Goal: Task Accomplishment & Management: Use online tool/utility

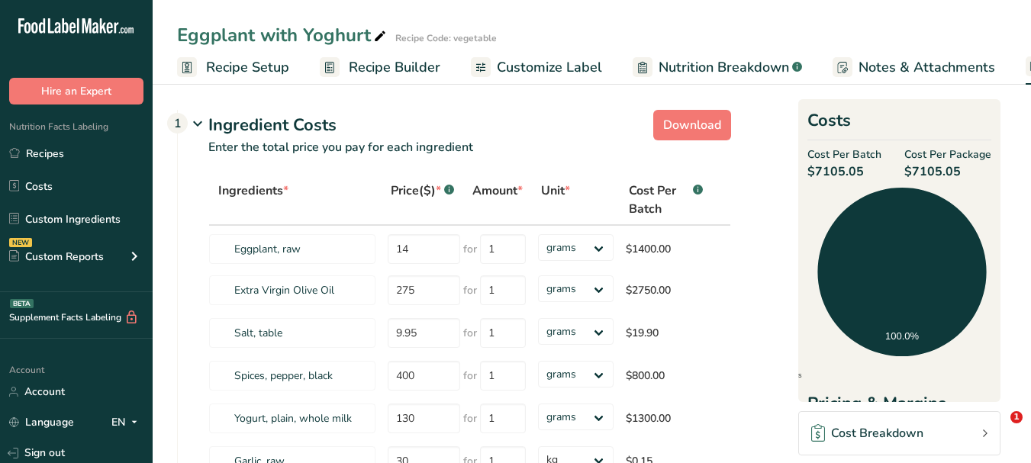
select select "1"
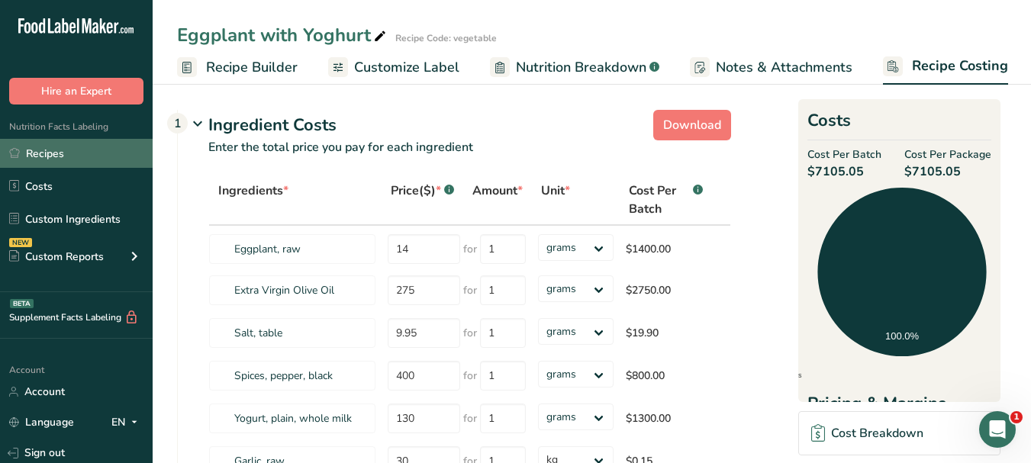
click at [91, 149] on link "Recipes" at bounding box center [76, 153] width 153 height 29
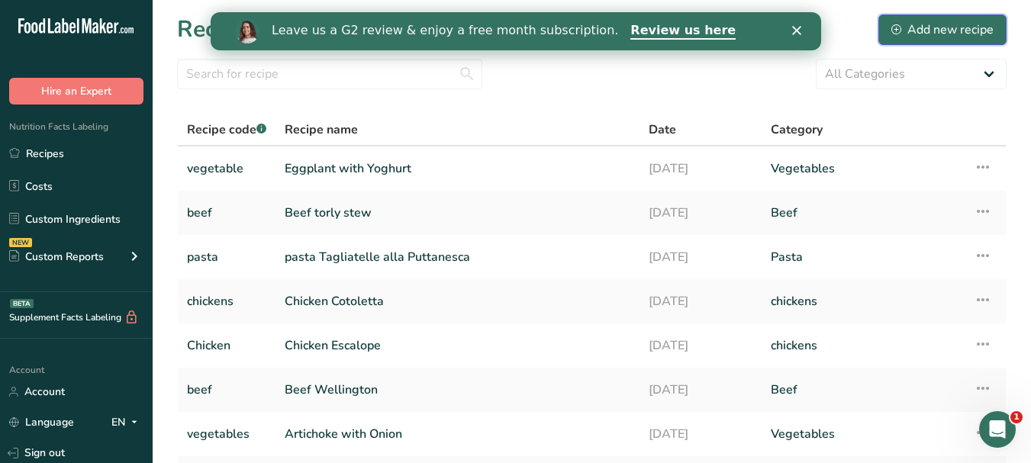
click at [923, 28] on div "Add new recipe" at bounding box center [942, 30] width 102 height 18
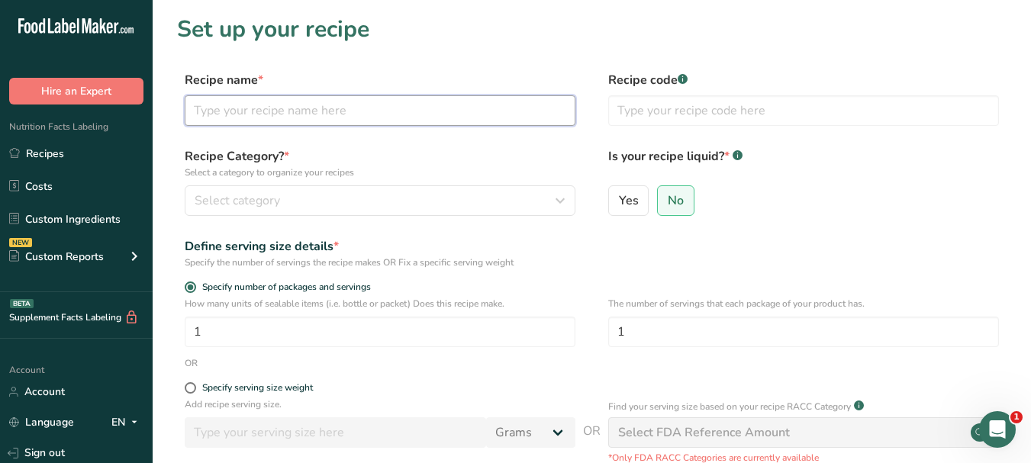
paste input "Shrimp Tempura"
type input "Shrimp Tempura"
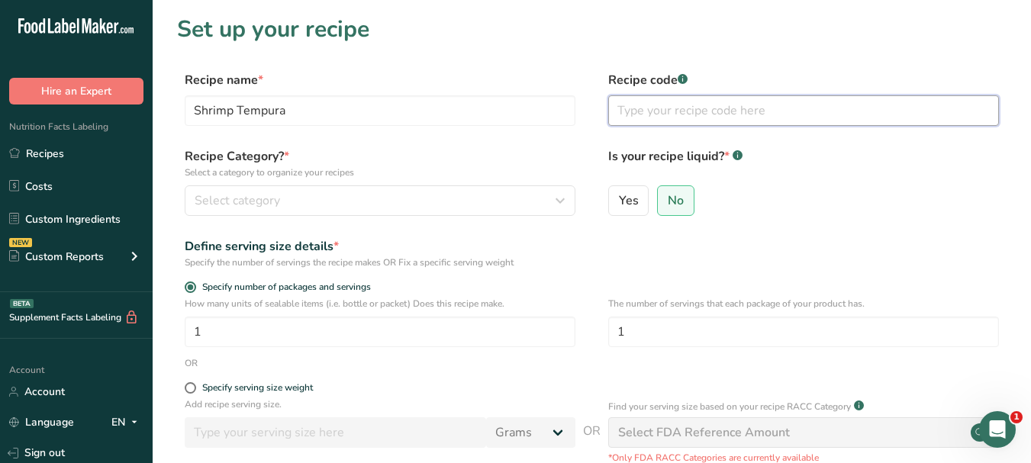
click at [636, 105] on input "text" at bounding box center [803, 110] width 391 height 31
type input "fish"
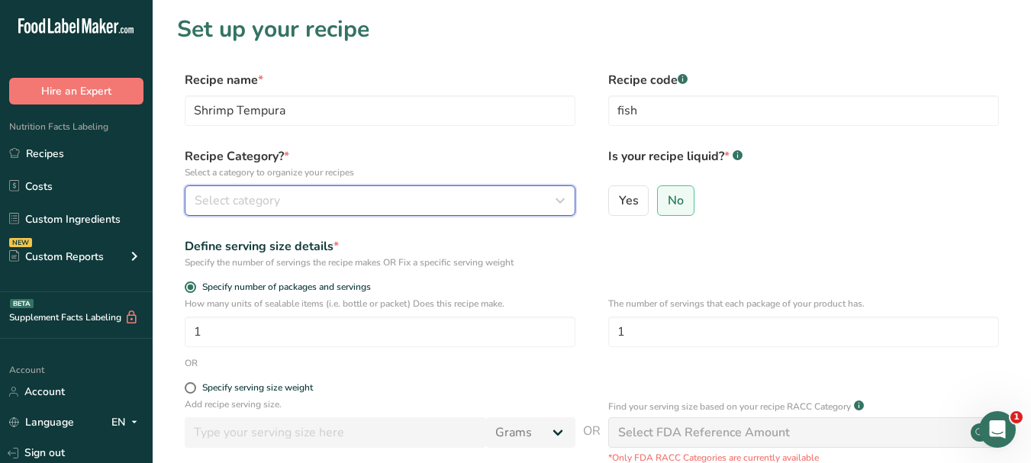
click at [443, 204] on div "Select category" at bounding box center [376, 201] width 362 height 18
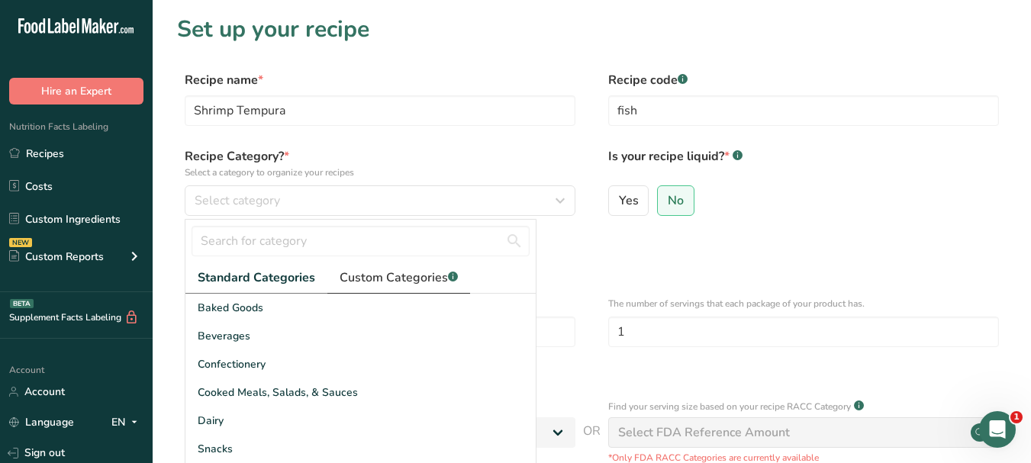
click at [372, 282] on span "Custom Categories .a-a{fill:#347362;}.b-a{fill:#fff;}" at bounding box center [399, 278] width 118 height 18
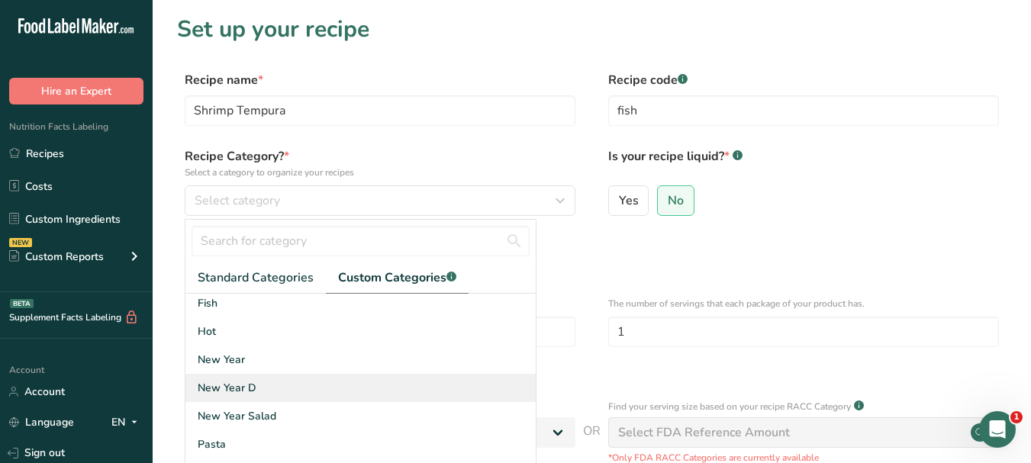
scroll to position [147, 0]
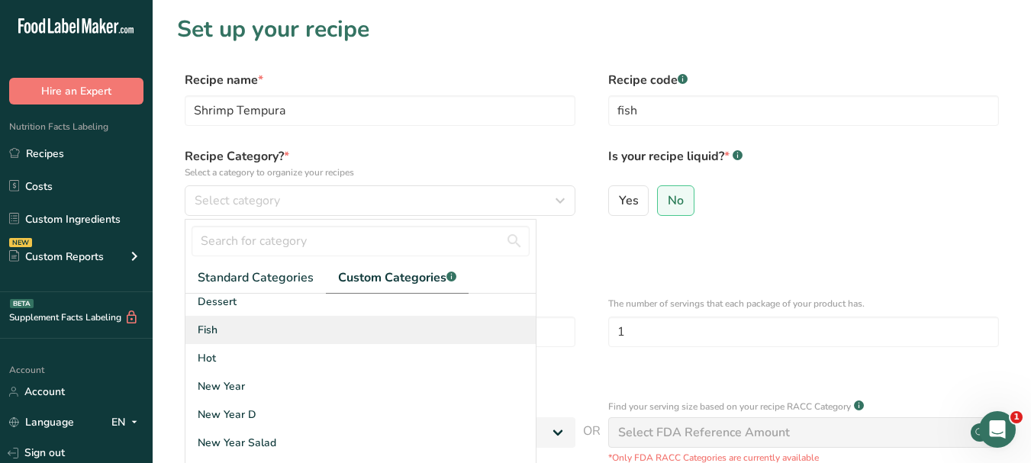
click at [282, 335] on div "Fish" at bounding box center [360, 330] width 350 height 28
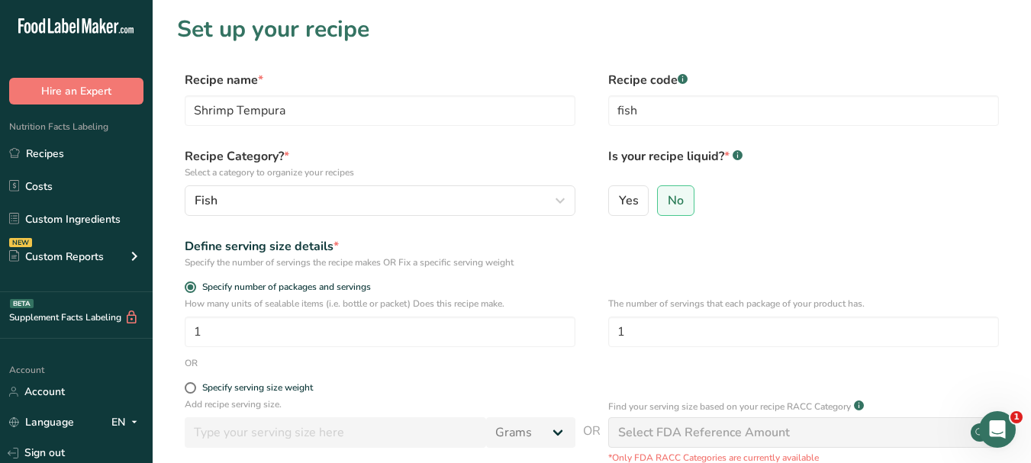
scroll to position [153, 0]
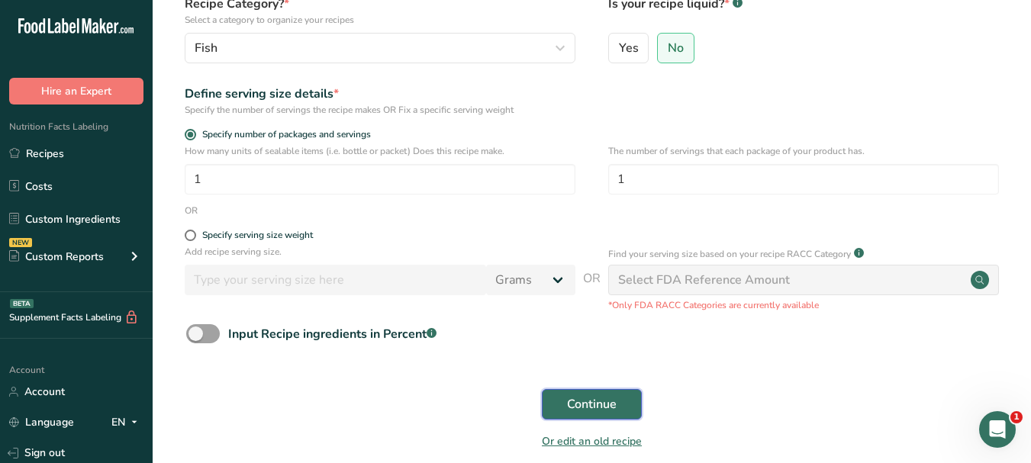
click at [585, 417] on button "Continue" at bounding box center [592, 404] width 100 height 31
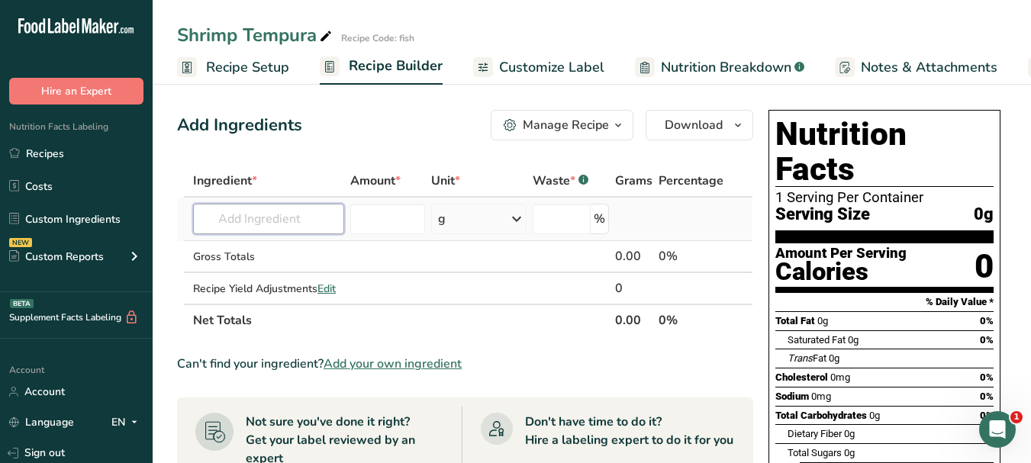
paste input "shrimp"
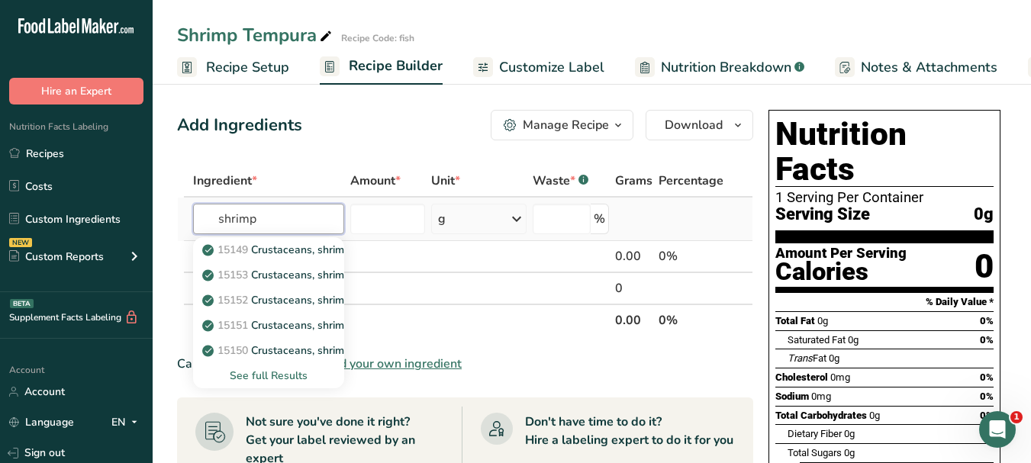
type input "shrimp"
click at [289, 372] on div "See full Results" at bounding box center [268, 376] width 127 height 16
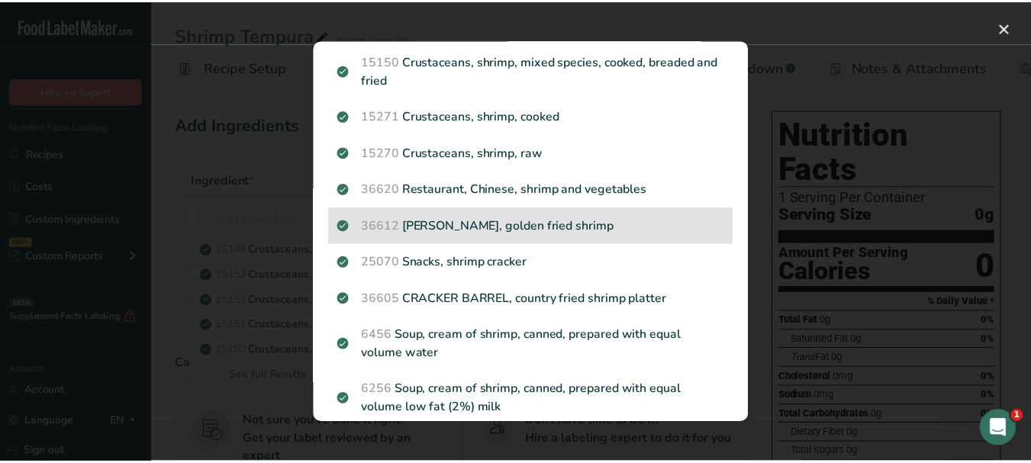
scroll to position [217, 0]
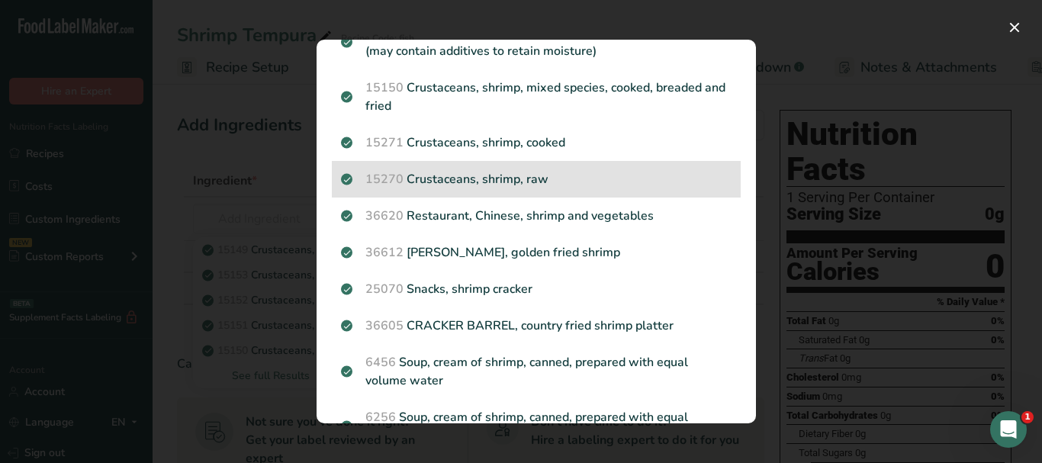
click at [569, 184] on p "15270 Crustaceans, shrimp, raw" at bounding box center [536, 179] width 391 height 18
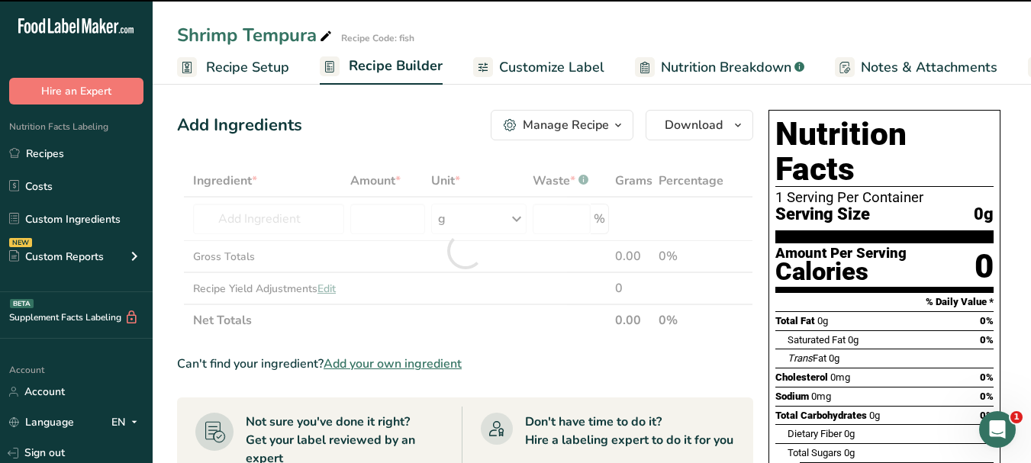
type input "0"
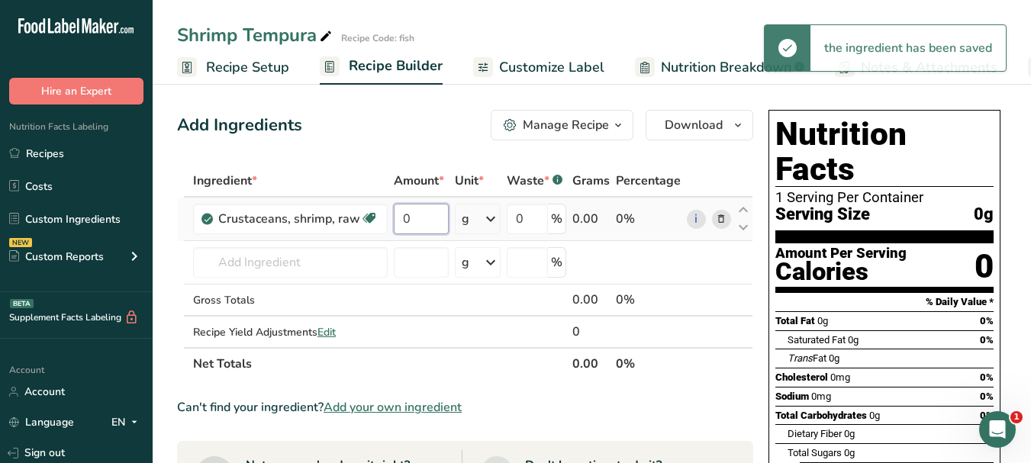
click at [402, 216] on input "0" at bounding box center [421, 219] width 55 height 31
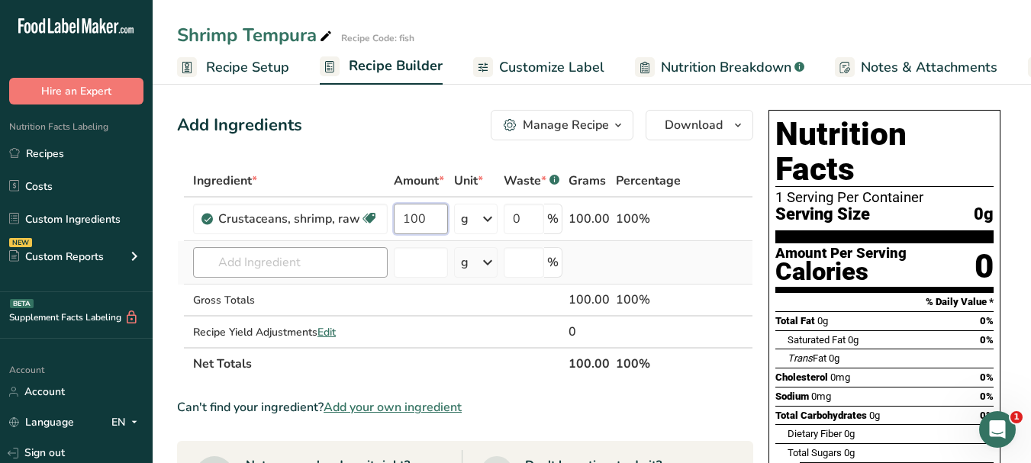
type input "100"
click at [306, 256] on div "Ingredient * Amount * Unit * Waste * .a-a{fill:#347362;}.b-a{fill:#fff;} Grams …" at bounding box center [465, 272] width 576 height 215
paste input "flour"
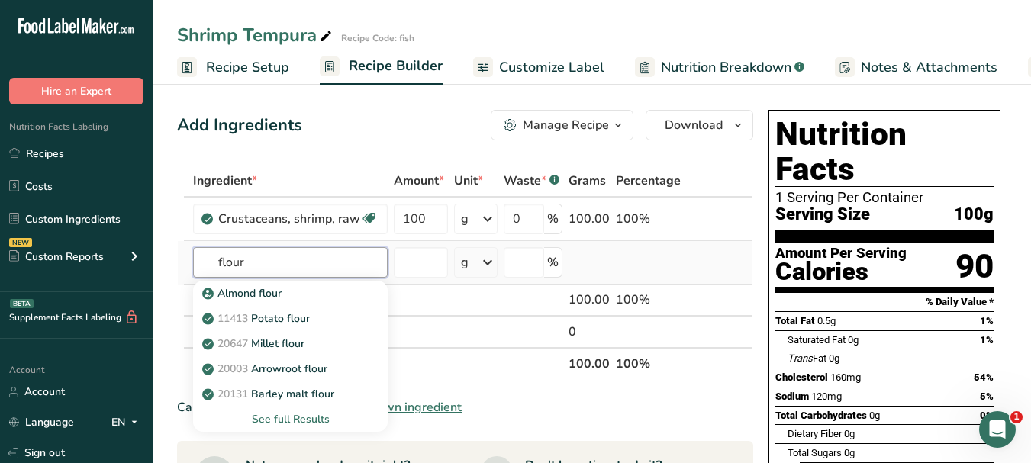
type input "flour"
click at [329, 419] on div "See full Results" at bounding box center [290, 419] width 170 height 16
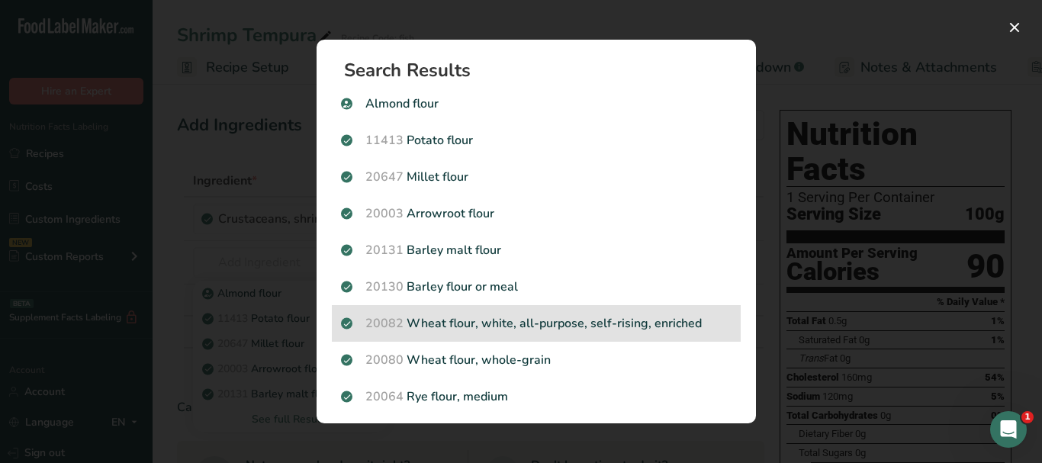
click at [637, 328] on p "20082 Wheat flour, white, all-purpose, self-rising, enriched" at bounding box center [536, 323] width 391 height 18
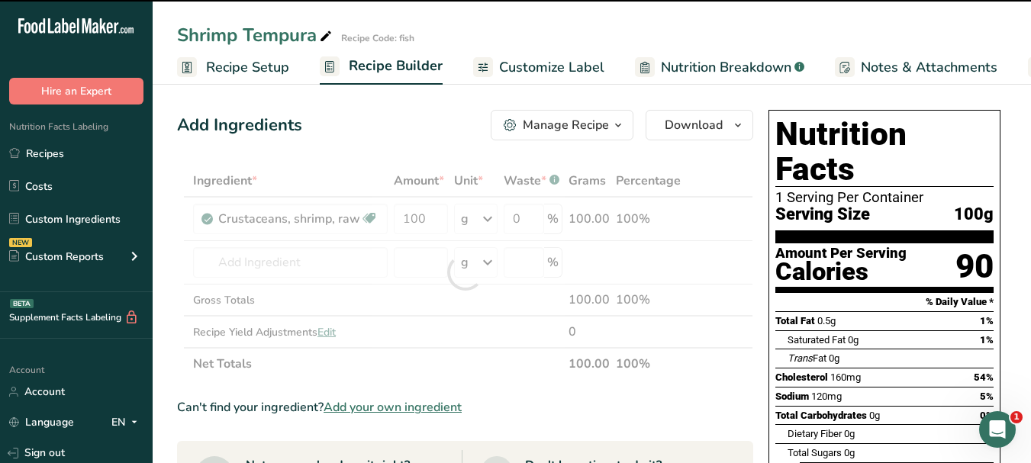
type input "0"
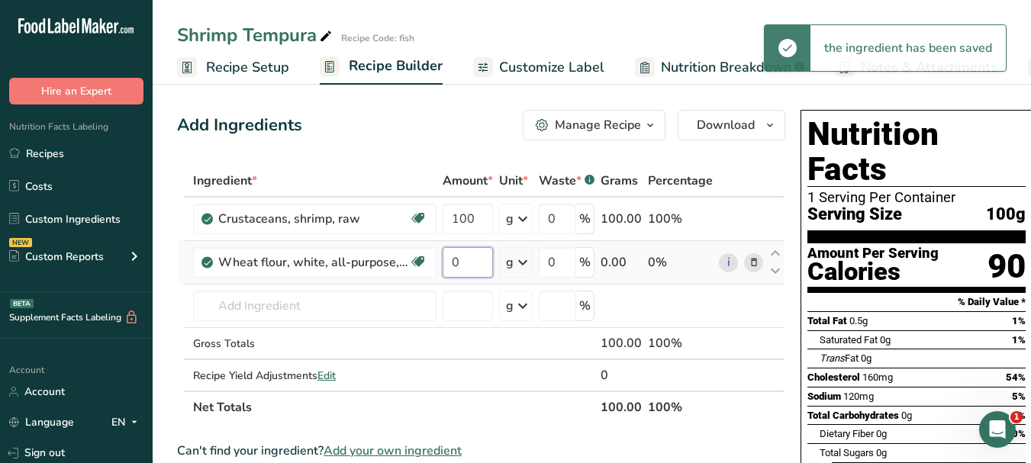
click at [452, 266] on input "0" at bounding box center [468, 262] width 50 height 31
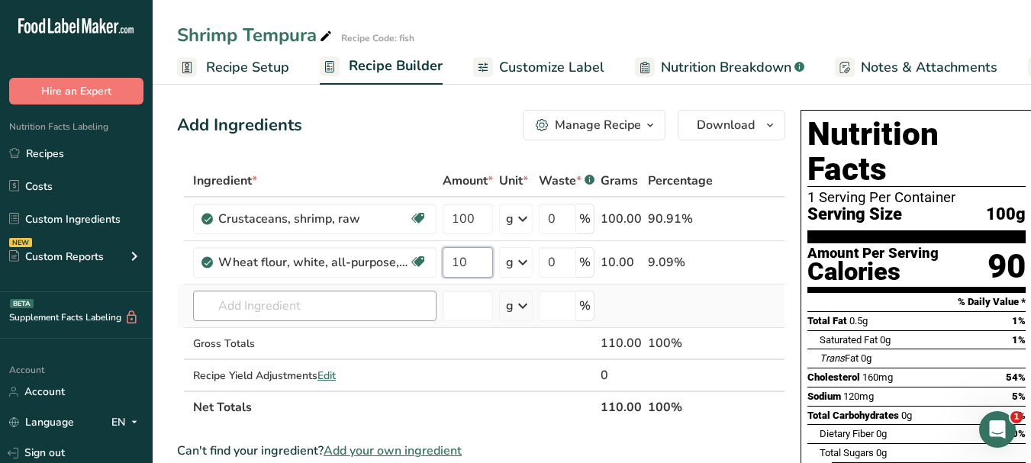
type input "10"
click at [321, 304] on div "Ingredient * Amount * Unit * Waste * .a-a{fill:#347362;}.b-a{fill:#fff;} Grams …" at bounding box center [481, 294] width 608 height 259
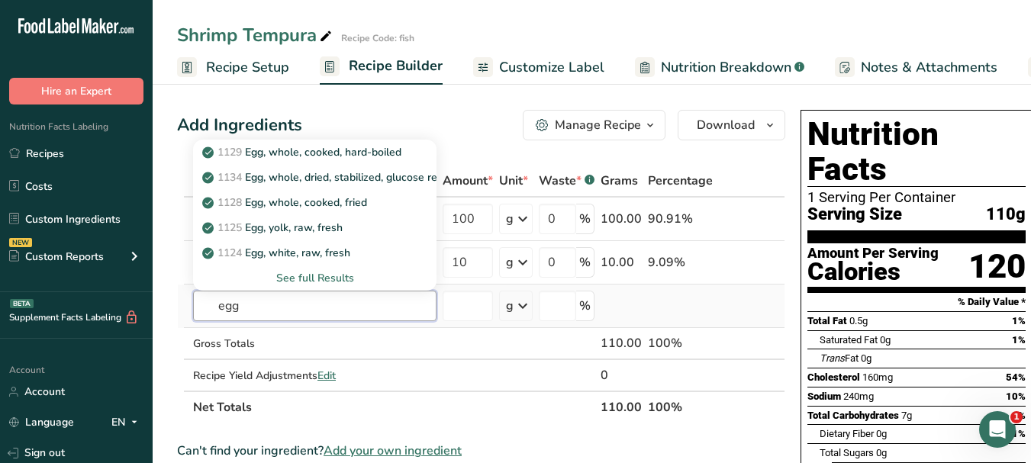
type input "egg"
click at [407, 279] on div "See full Results" at bounding box center [314, 278] width 219 height 16
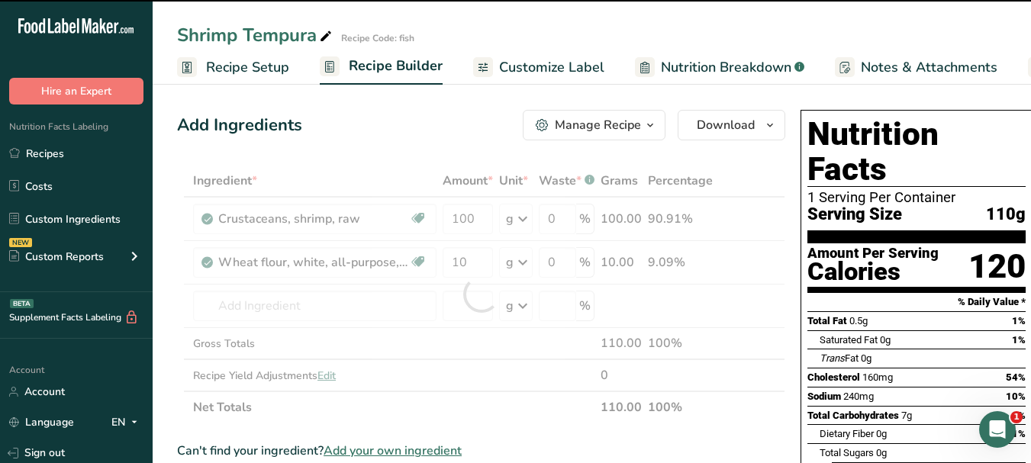
type input "0"
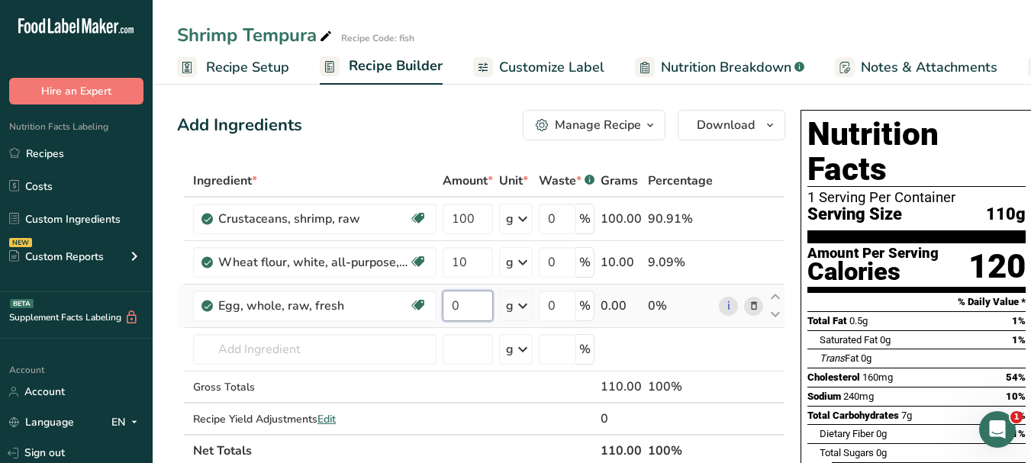
click at [447, 301] on input "0" at bounding box center [468, 306] width 50 height 31
type input "20"
click at [348, 348] on div "Ingredient * Amount * Unit * Waste * .a-a{fill:#347362;}.b-a{fill:#fff;} Grams …" at bounding box center [481, 316] width 608 height 302
click at [253, 349] on input "text" at bounding box center [314, 349] width 243 height 31
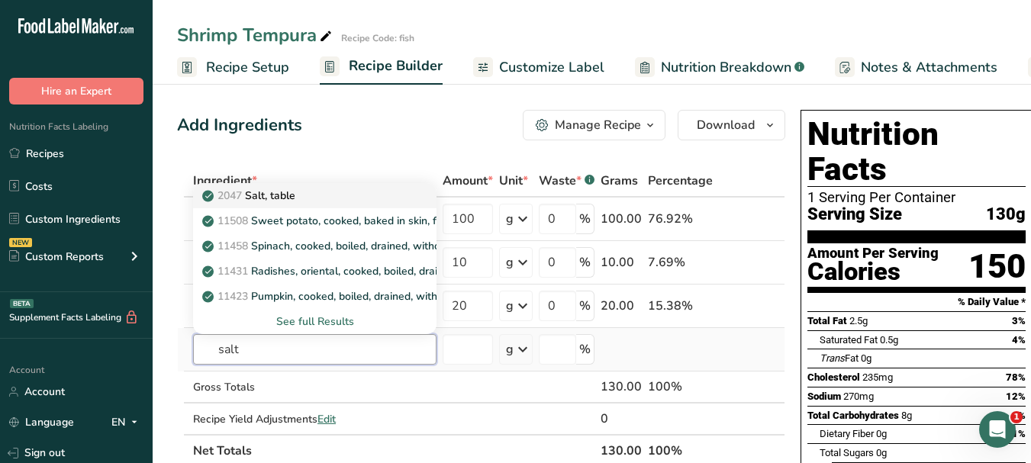
type input "salt"
click at [309, 198] on div "2047 Salt, table" at bounding box center [302, 196] width 195 height 16
type input "Salt, table"
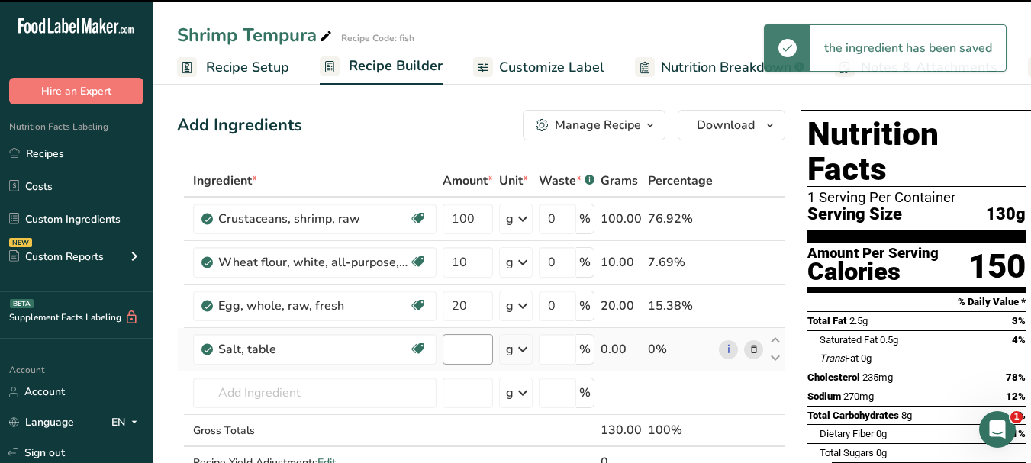
type input "0"
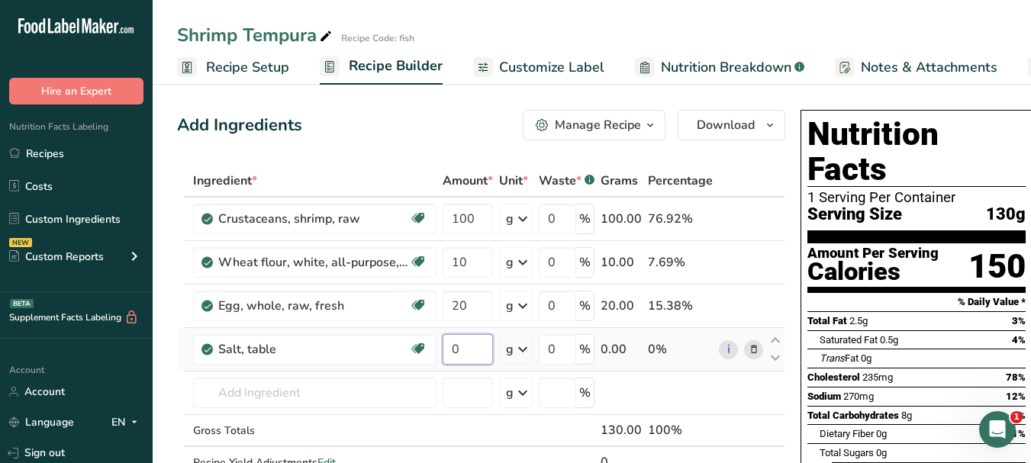
click at [454, 342] on input "0" at bounding box center [468, 349] width 50 height 31
type input "5"
click at [312, 389] on div "Ingredient * Amount * Unit * Waste * .a-a{fill:#347362;}.b-a{fill:#fff;} Grams …" at bounding box center [481, 338] width 608 height 346
paste input "cornstarch"
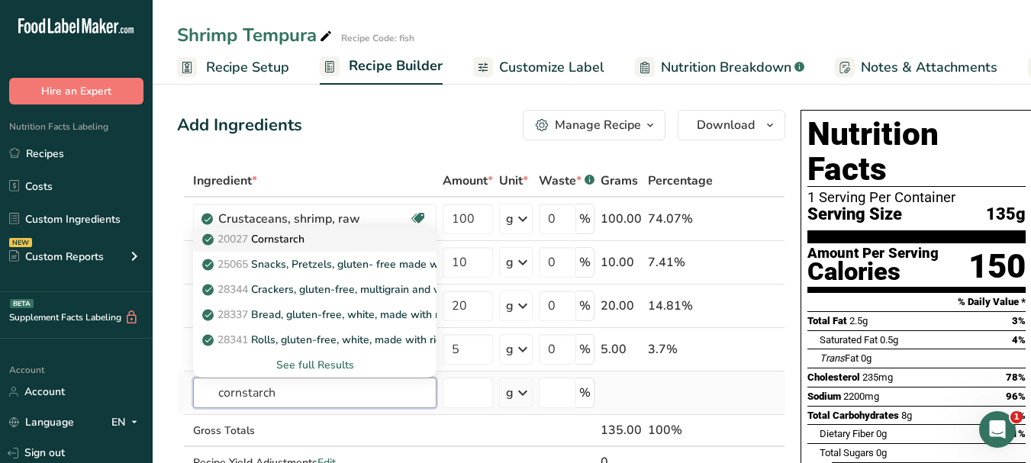
type input "cornstarch"
click at [308, 239] on div "20027 [GEOGRAPHIC_DATA]" at bounding box center [302, 239] width 195 height 16
type input "Cornstarch"
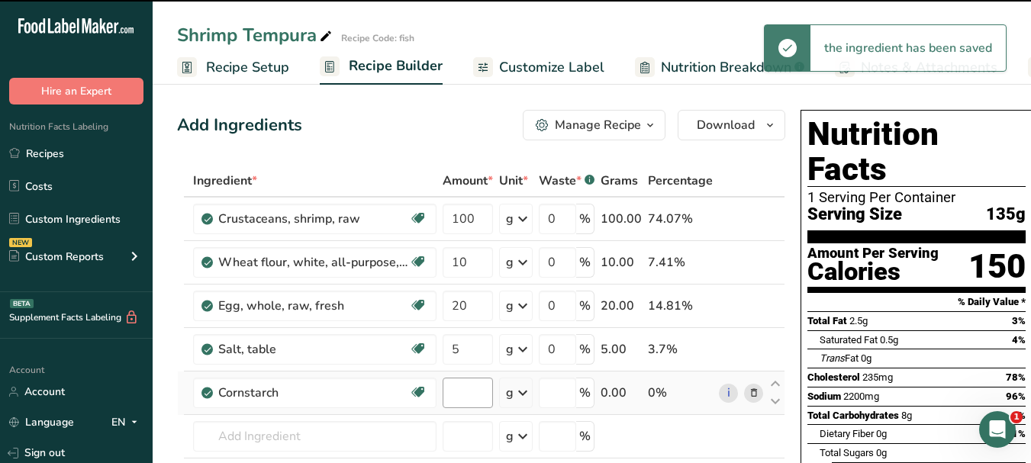
type input "0"
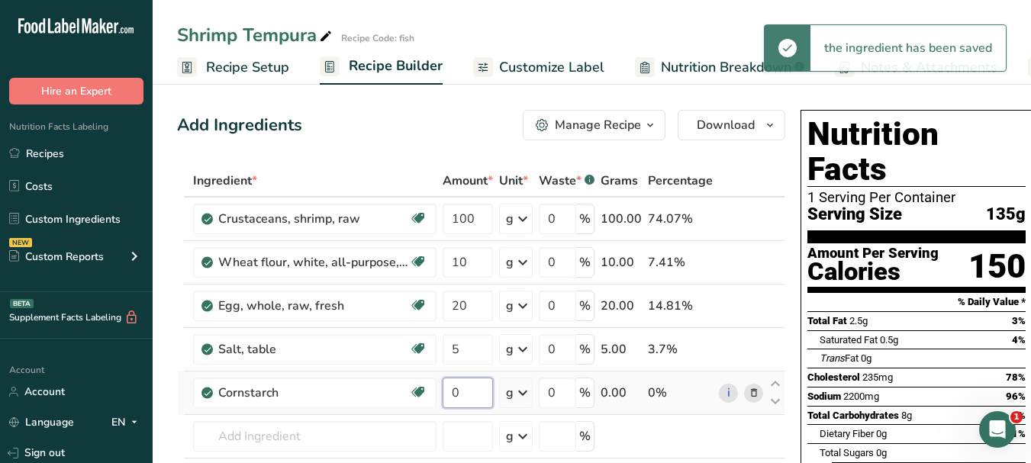
click at [453, 389] on input "0" at bounding box center [468, 393] width 50 height 31
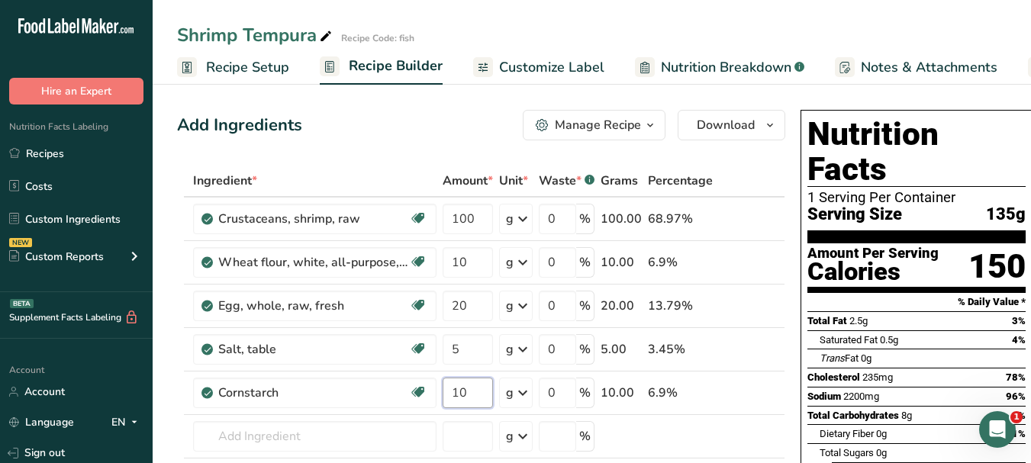
type input "10"
click at [794, 266] on div "Nutrition Facts 1 Serving Per Container Serving Size 135g Amount Per Serving Ca…" at bounding box center [916, 394] width 244 height 580
click at [465, 221] on input "100" at bounding box center [468, 219] width 50 height 31
type input "150"
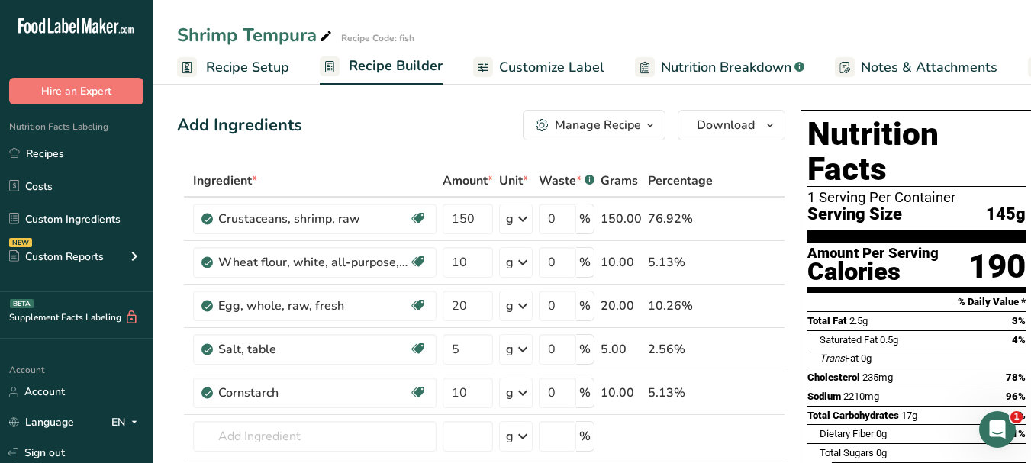
click at [794, 329] on div "Nutrition Facts 1 Serving Per Container Serving Size 145g Amount Per Serving Ca…" at bounding box center [916, 394] width 244 height 580
click at [450, 304] on input "20" at bounding box center [468, 306] width 50 height 31
type input "25"
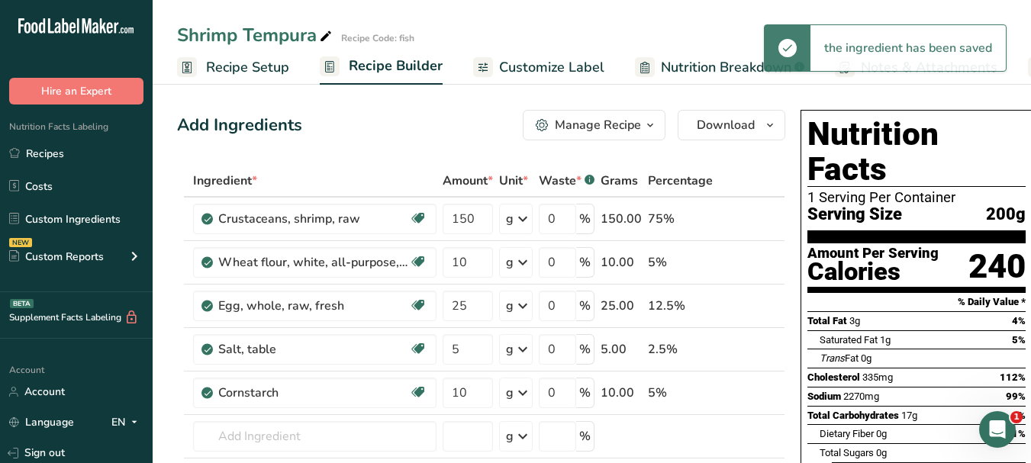
click at [523, 66] on span "Customize Label" at bounding box center [551, 67] width 105 height 21
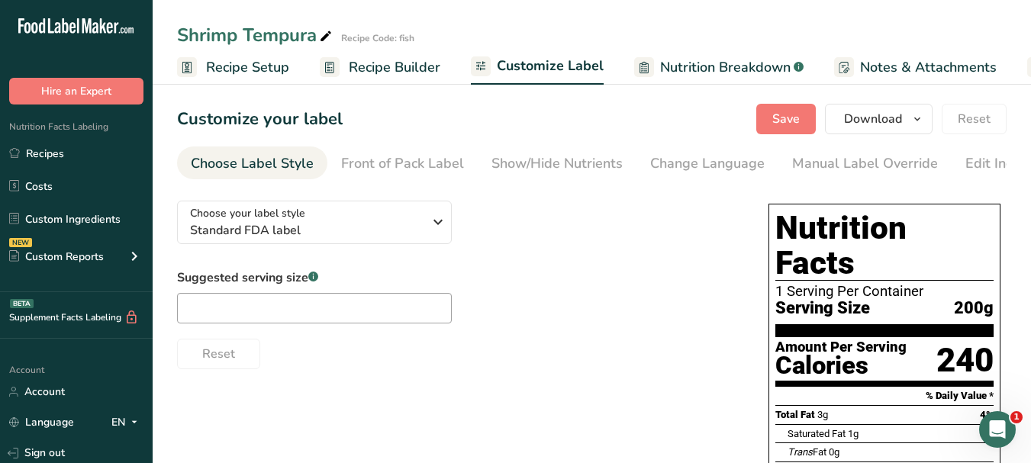
scroll to position [0, 143]
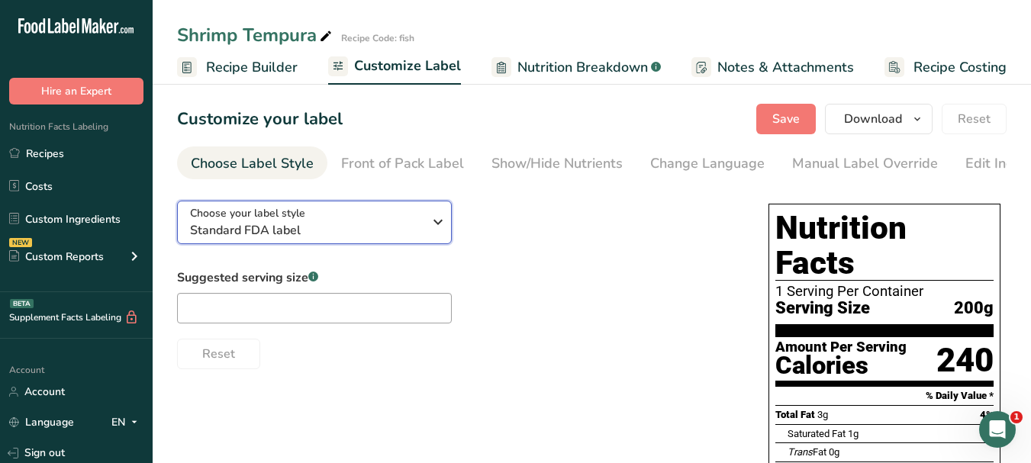
click at [433, 223] on icon "button" at bounding box center [438, 221] width 18 height 27
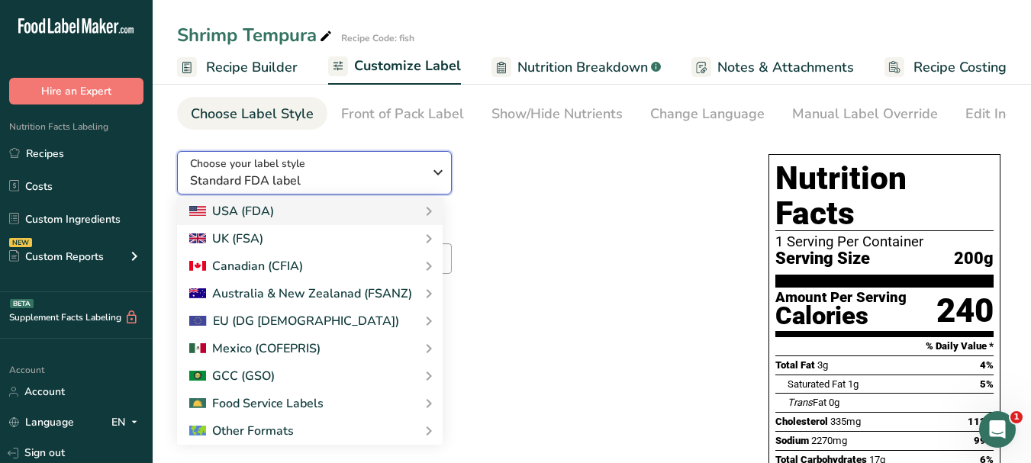
scroll to position [76, 0]
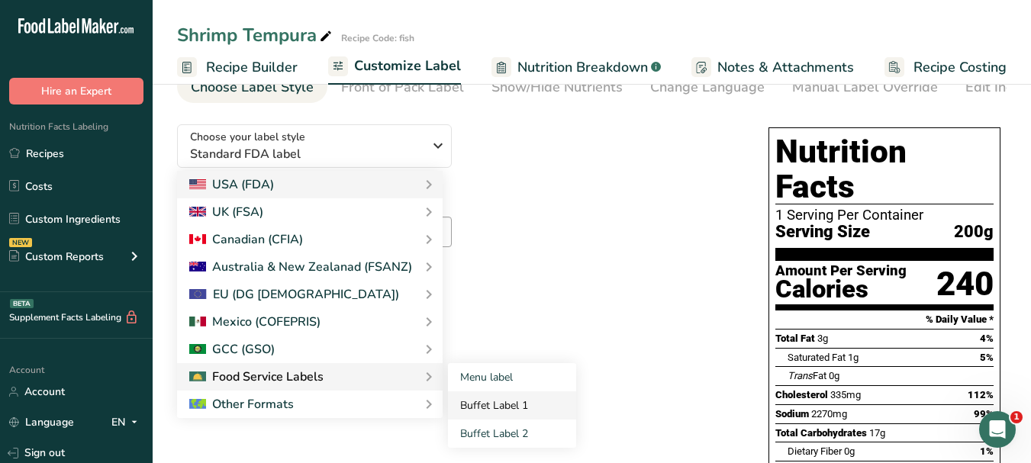
click at [475, 409] on link "Buffet Label 1" at bounding box center [512, 405] width 128 height 28
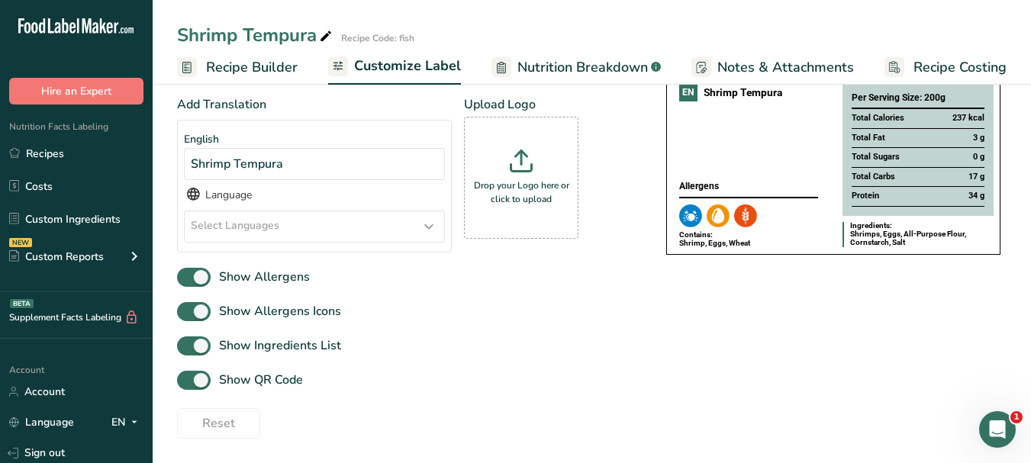
scroll to position [177, 0]
click at [428, 223] on icon at bounding box center [429, 226] width 18 height 27
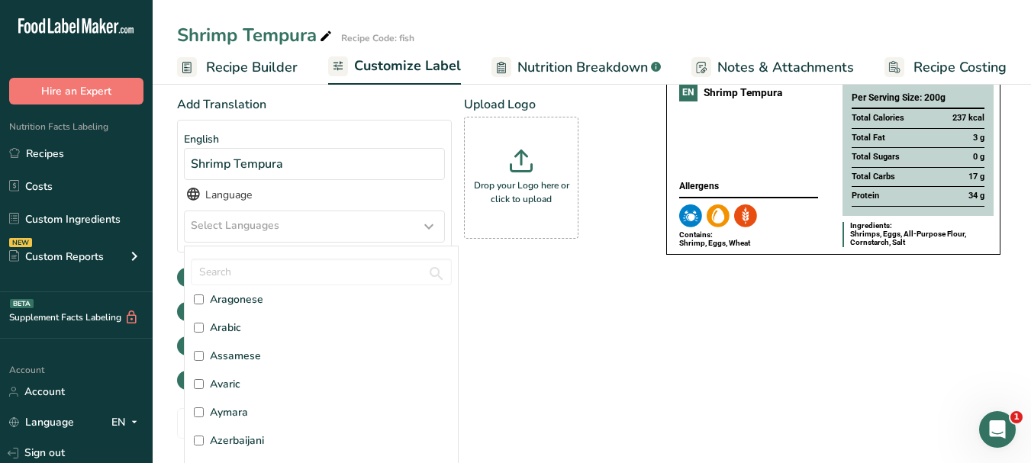
scroll to position [153, 0]
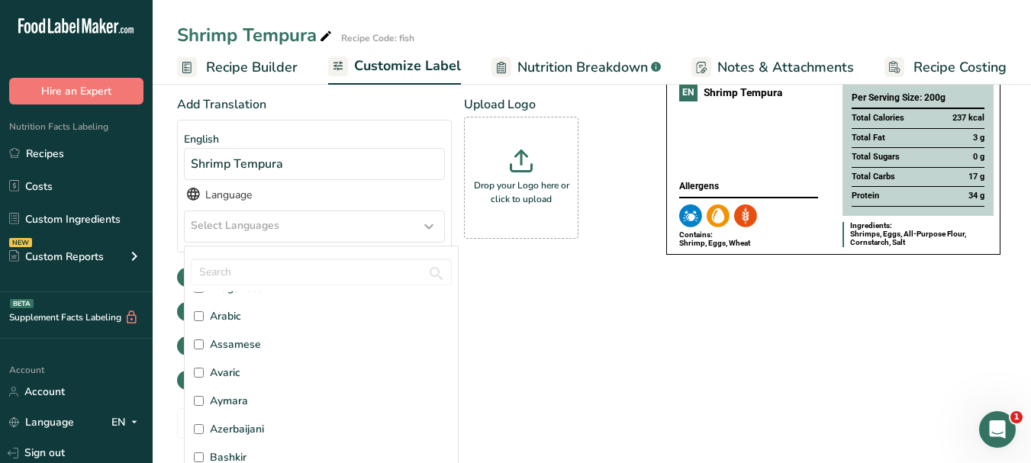
click at [235, 315] on span "Arabic" at bounding box center [225, 316] width 31 height 16
click at [204, 315] on input "Arabic" at bounding box center [199, 316] width 10 height 10
checkbox input "true"
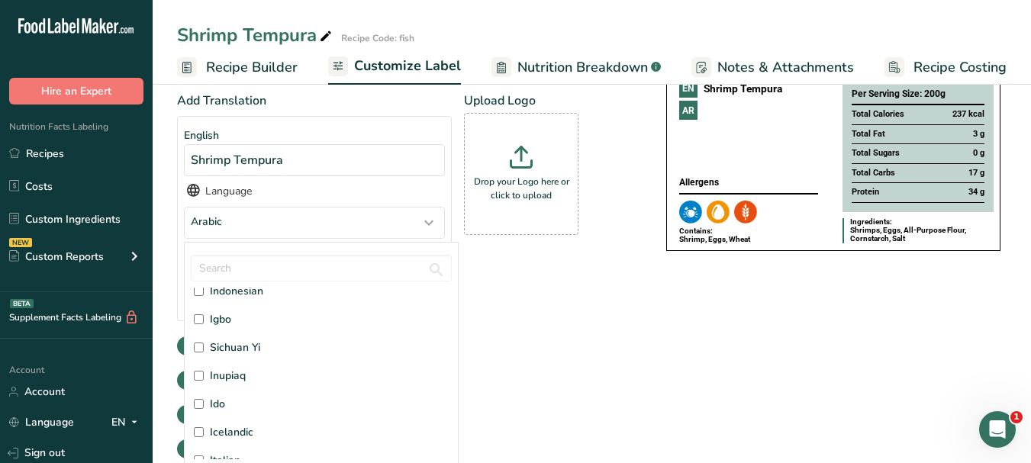
scroll to position [1831, 0]
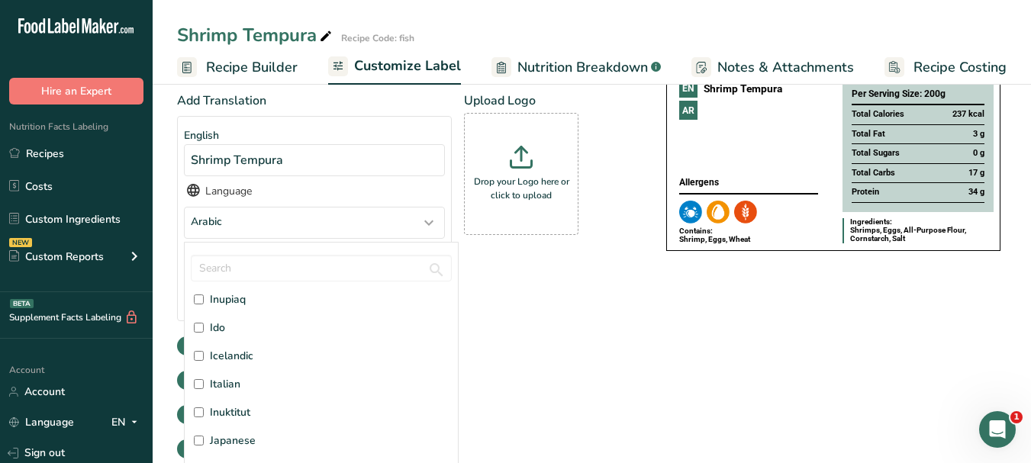
click at [239, 385] on span "Italian" at bounding box center [225, 384] width 31 height 16
click at [204, 385] on input "Italian" at bounding box center [199, 384] width 10 height 10
checkbox input "true"
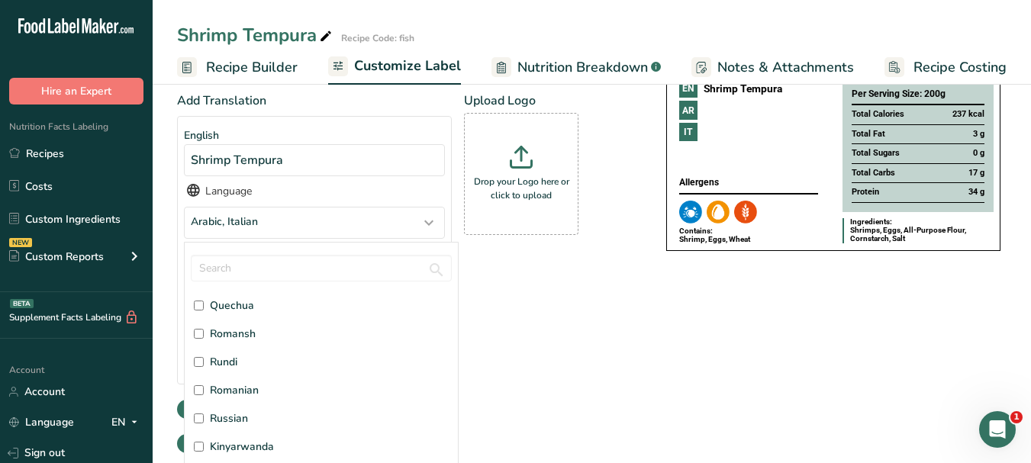
scroll to position [3587, 0]
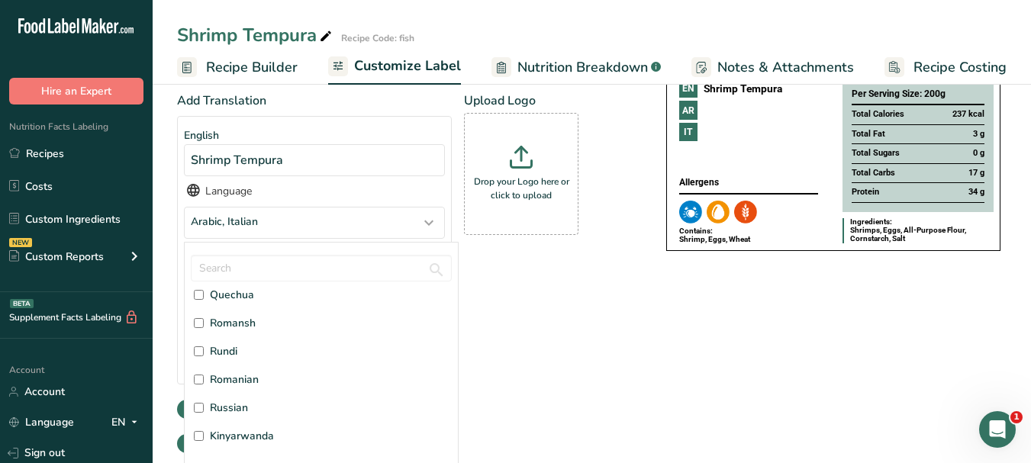
click at [236, 411] on span "Russian" at bounding box center [229, 408] width 38 height 16
click at [204, 411] on input "Russian" at bounding box center [199, 408] width 10 height 10
checkbox input "true"
click at [574, 340] on div "Add Translation English Shrimp Tempura Language Arabic, Italian, Russian Afar […" at bounding box center [406, 276] width 459 height 369
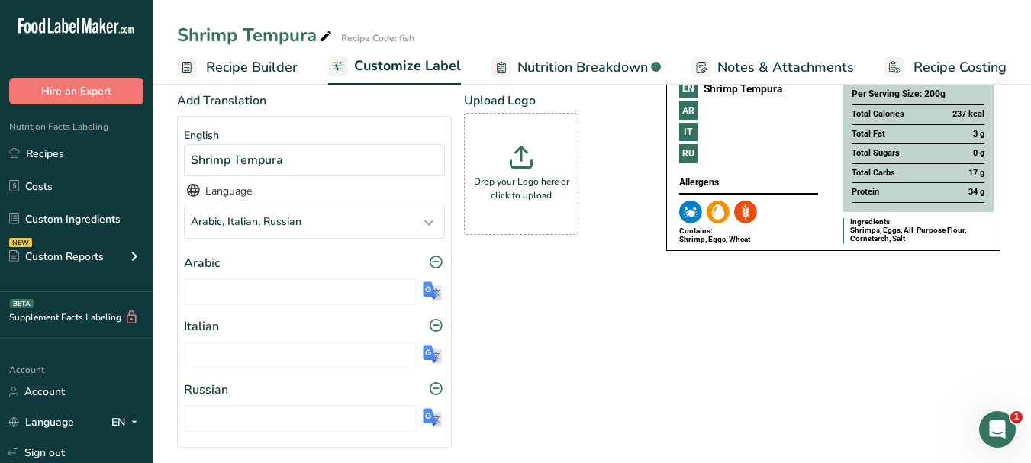
click at [428, 297] on img at bounding box center [432, 291] width 19 height 19
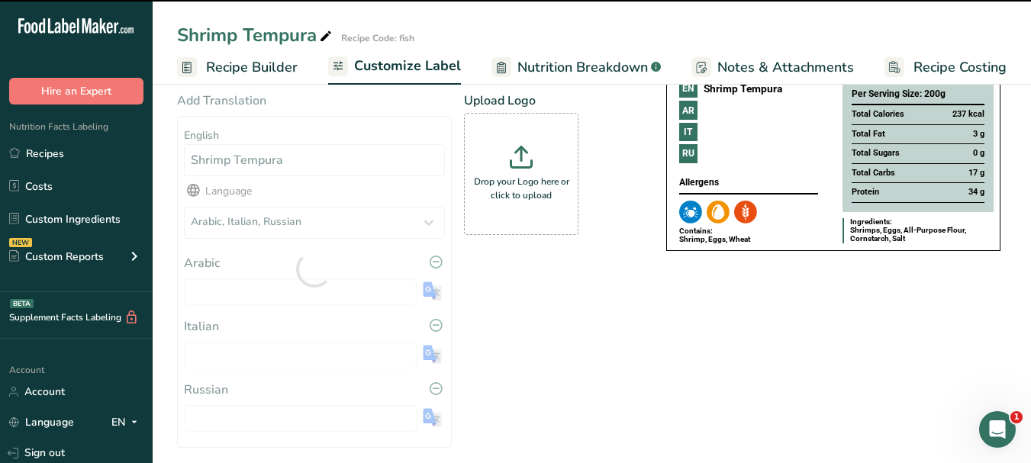
type input "روبيان تمبورا"
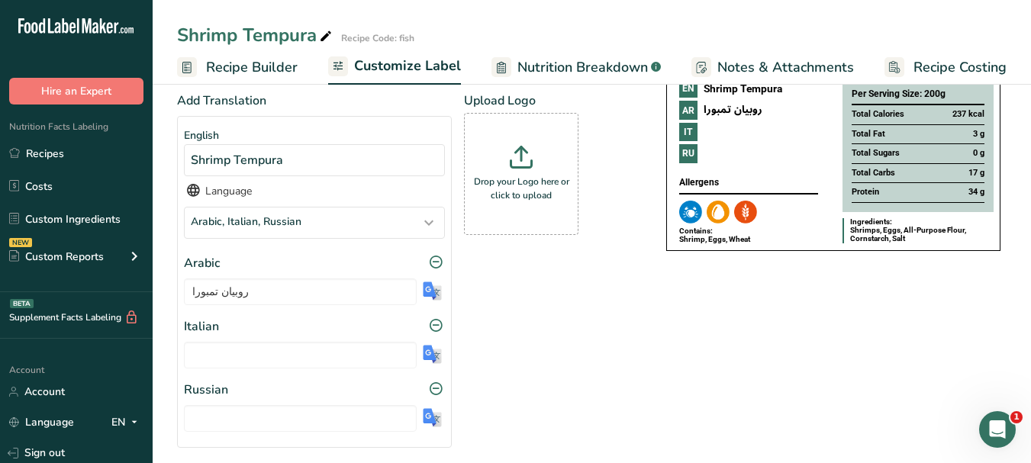
click at [429, 357] on img at bounding box center [432, 354] width 19 height 19
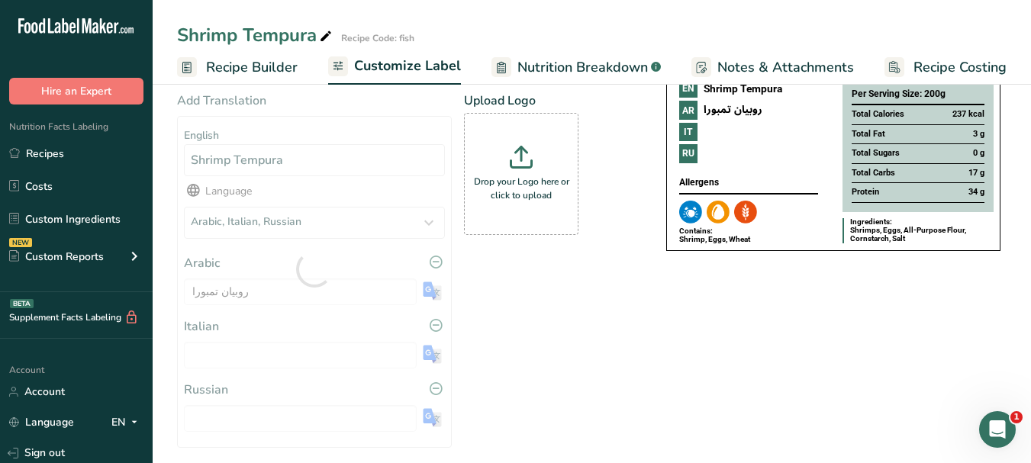
type input "Tempura di gamberi"
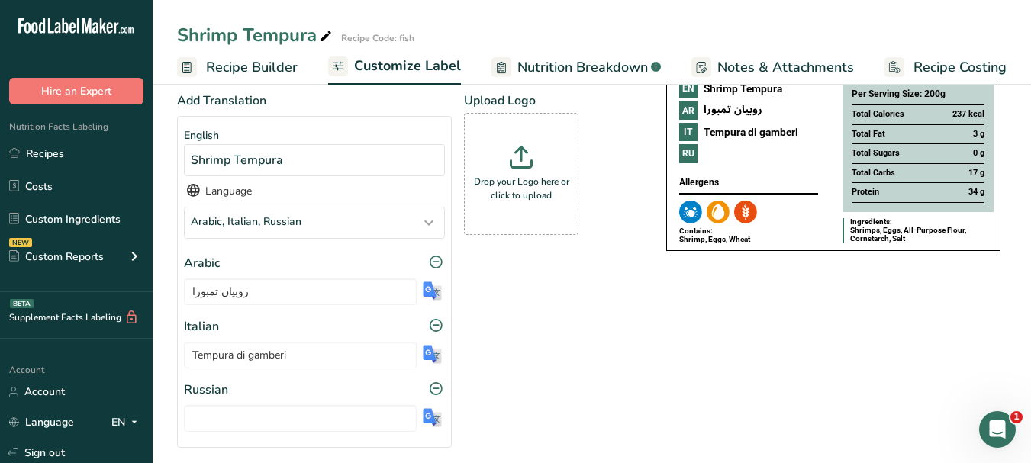
click at [430, 412] on img at bounding box center [432, 417] width 19 height 19
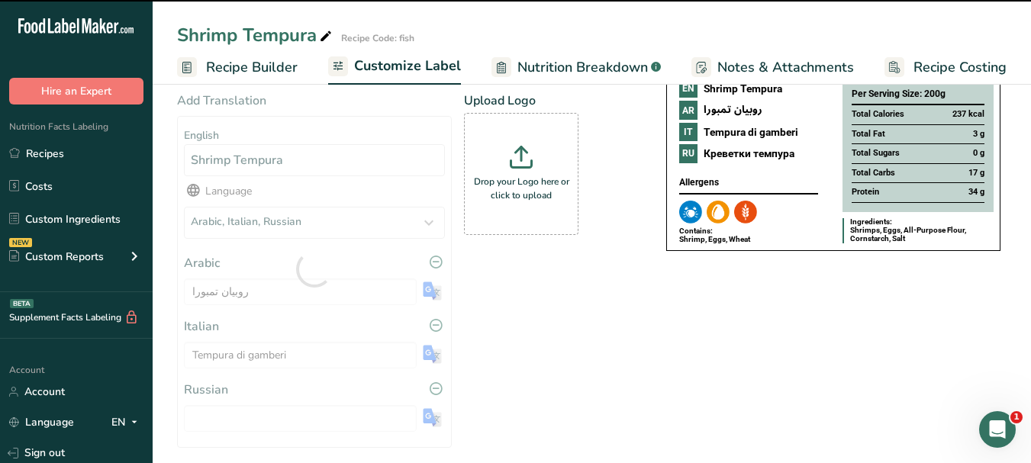
type input "Креветки темпура"
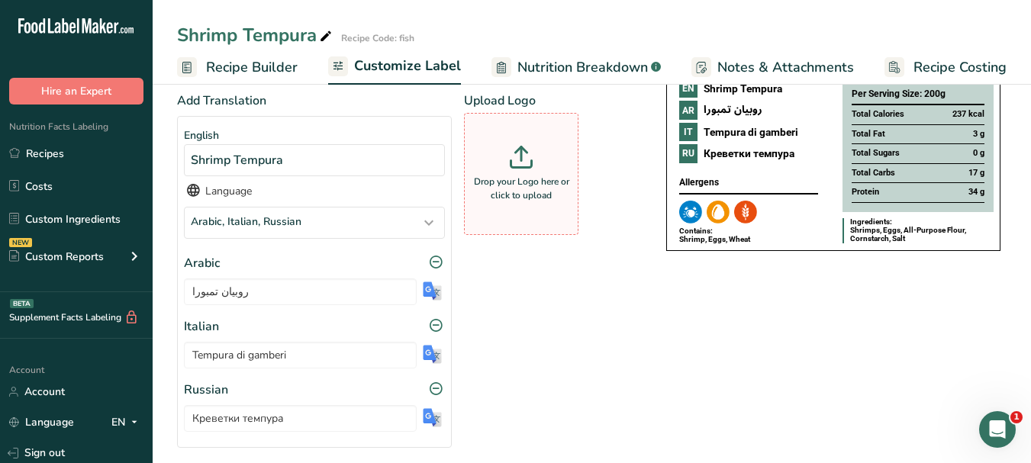
click at [503, 176] on div "Drop your Logo here or click to upload" at bounding box center [521, 174] width 107 height 114
click at [503, 176] on input "Drop your Logo here or click to upload" at bounding box center [521, 174] width 114 height 122
type input "C:\fakepath\Logo_001.png"
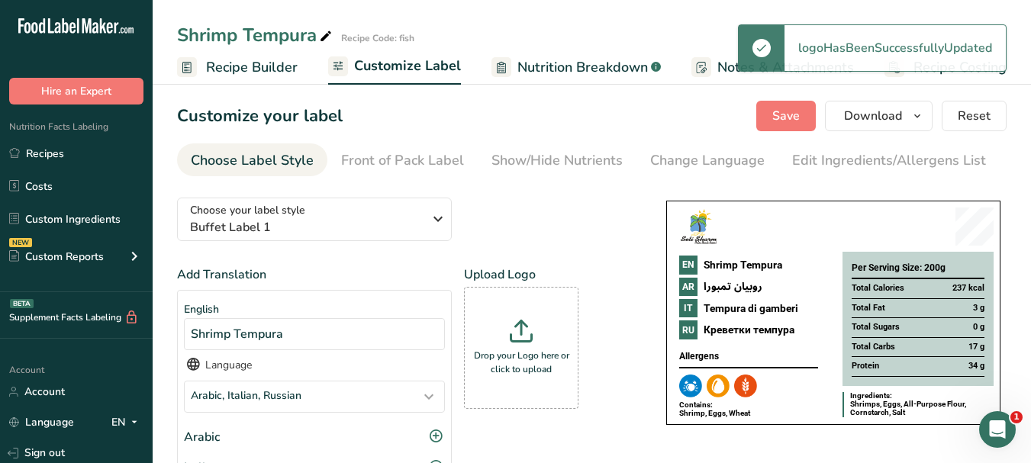
scroll to position [0, 0]
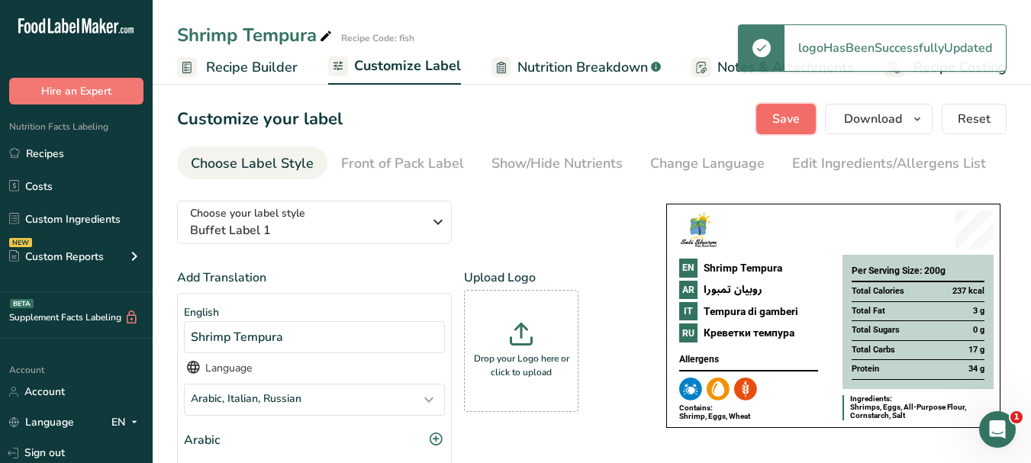
click at [778, 124] on span "Save" at bounding box center [785, 119] width 27 height 18
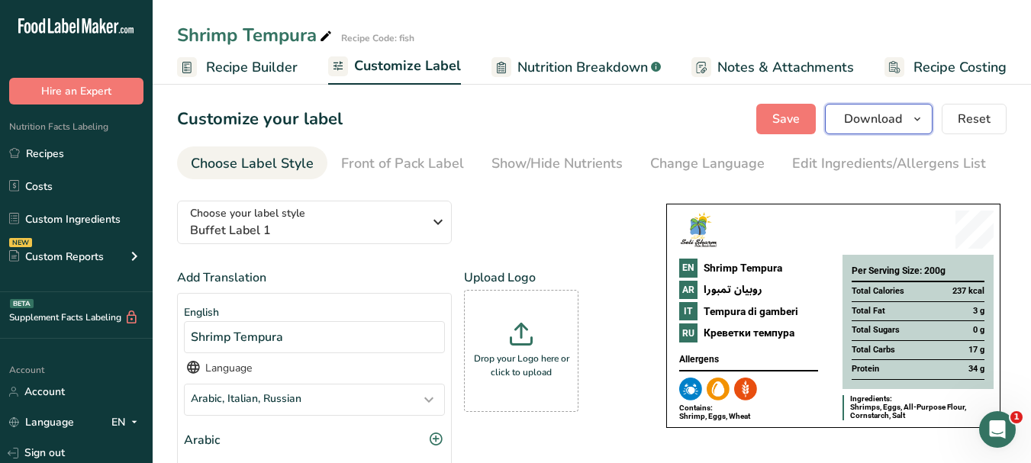
click at [920, 122] on icon "button" at bounding box center [917, 119] width 12 height 19
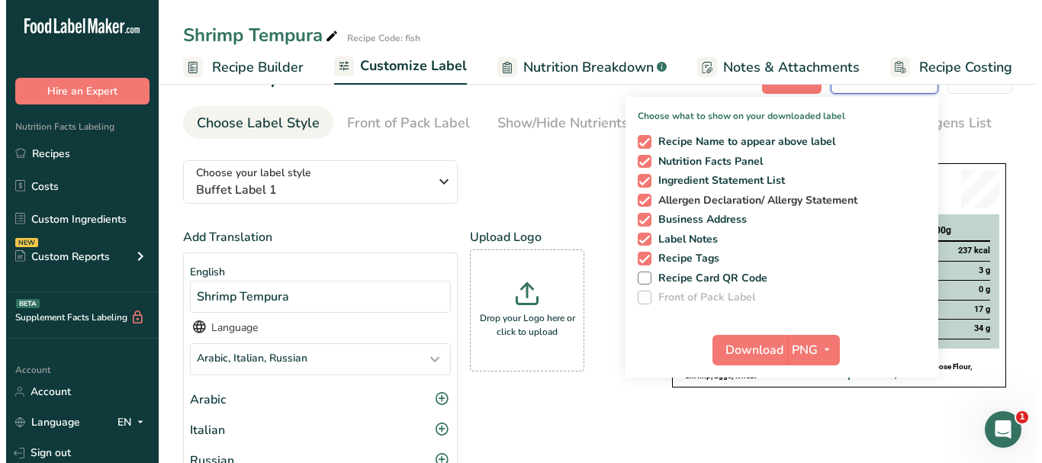
scroll to position [153, 0]
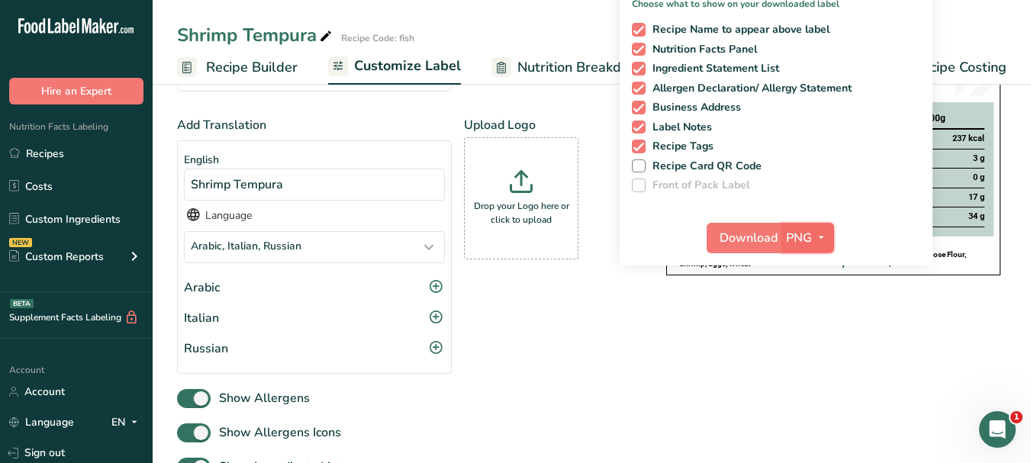
click at [827, 249] on button "PNG" at bounding box center [807, 238] width 53 height 31
click at [807, 347] on link "PDF" at bounding box center [809, 344] width 49 height 25
click at [749, 234] on span "Download" at bounding box center [749, 238] width 58 height 18
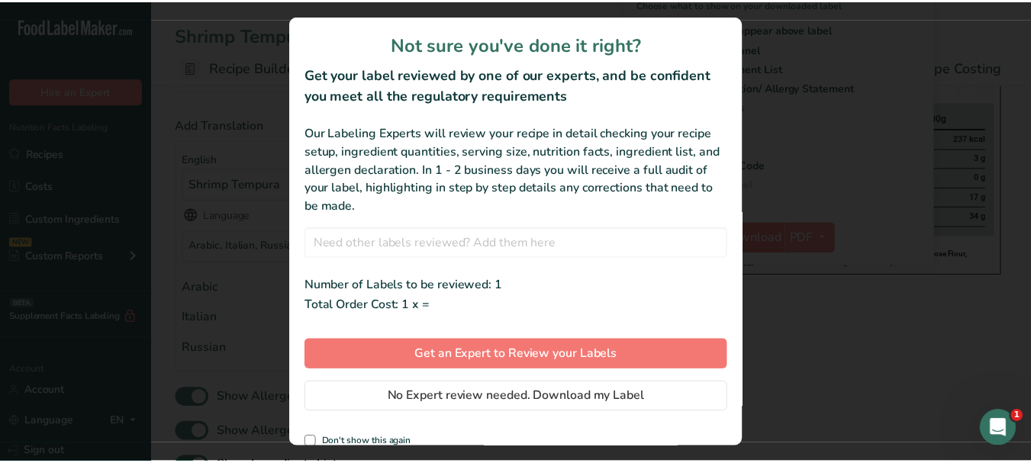
scroll to position [0, 131]
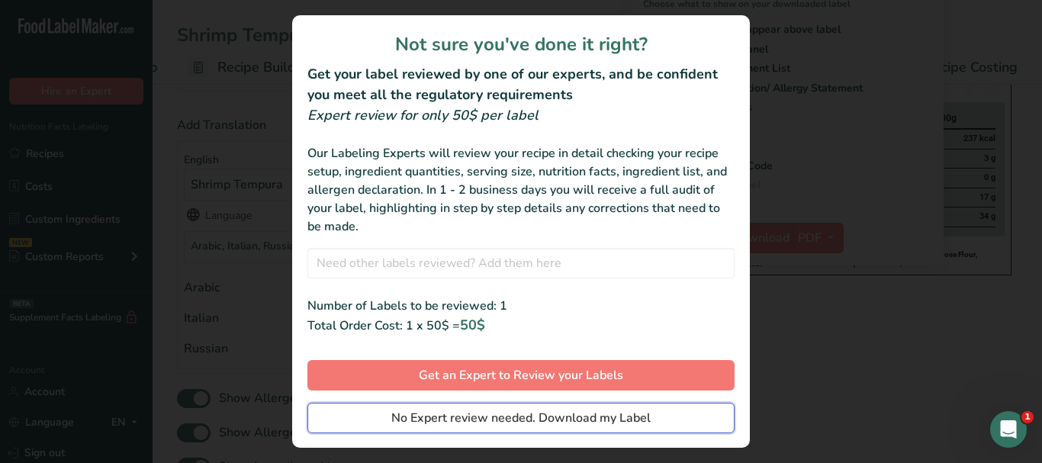
click at [636, 424] on span "No Expert review needed. Download my Label" at bounding box center [520, 418] width 259 height 18
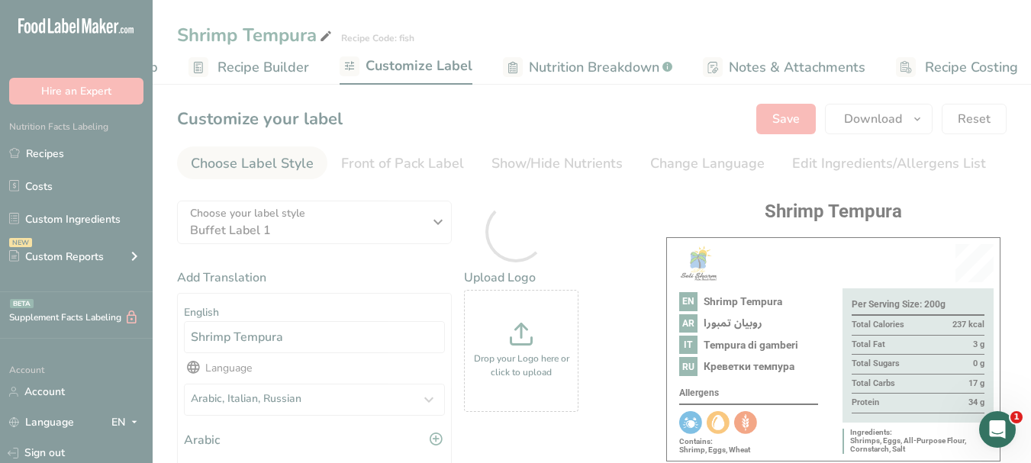
scroll to position [0, 0]
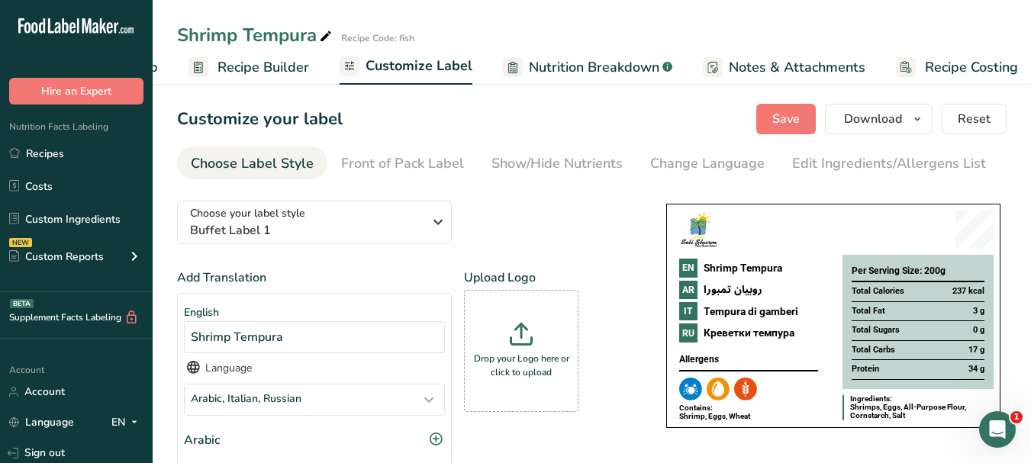
drag, startPoint x: 1000, startPoint y: 67, endPoint x: 990, endPoint y: 66, distance: 9.2
click at [1000, 67] on span "Recipe Costing" at bounding box center [971, 67] width 93 height 21
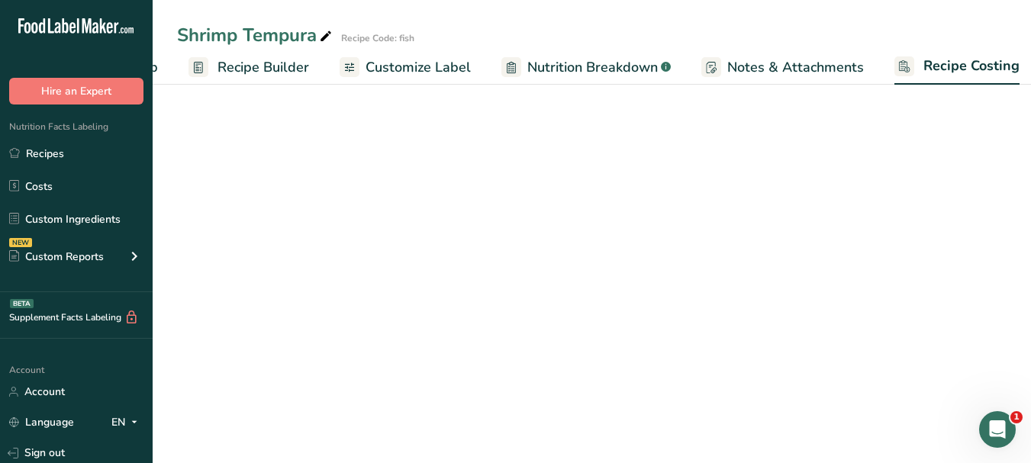
scroll to position [0, 143]
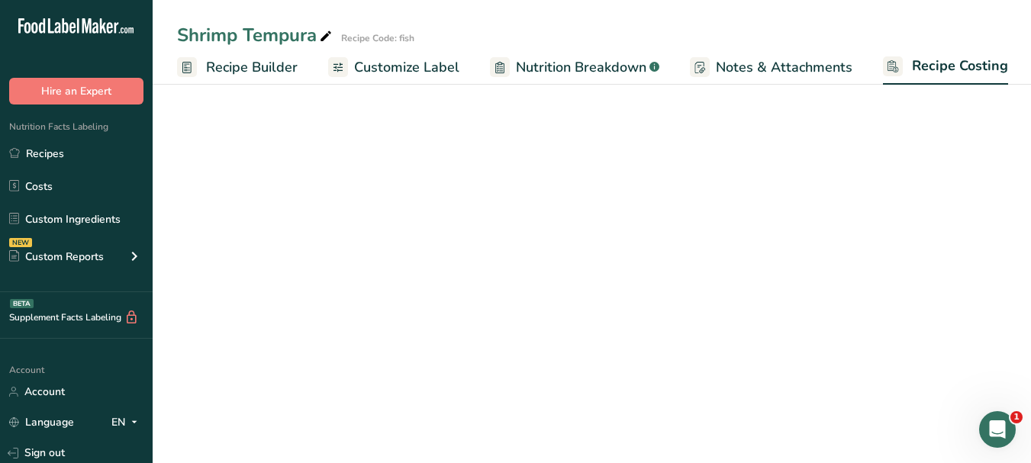
select select "1"
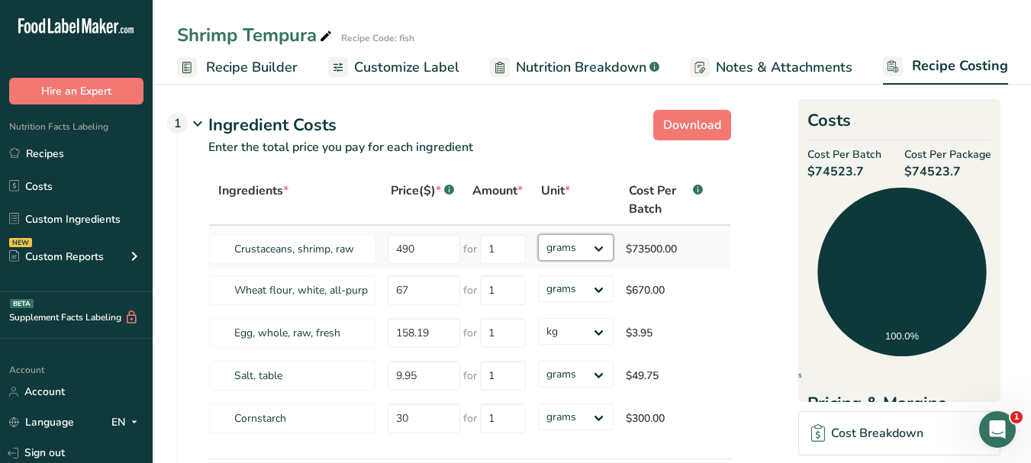
click at [594, 247] on select "grams kg mg mcg lb oz" at bounding box center [576, 247] width 76 height 27
select select "1"
click at [538, 234] on select "grams kg mg mcg lb oz" at bounding box center [576, 247] width 76 height 27
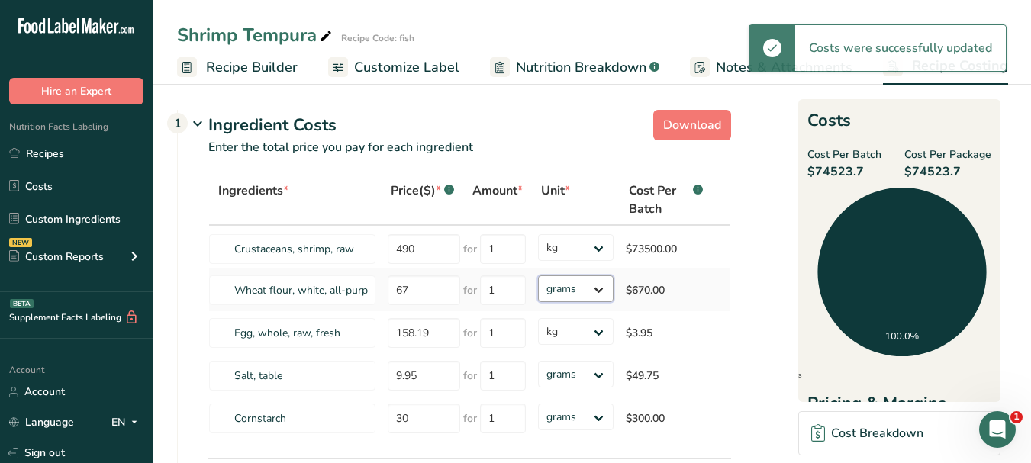
click at [601, 286] on select "grams kg mg mcg lb oz" at bounding box center [576, 288] width 76 height 27
select select "1"
click at [538, 275] on select "grams kg mg mcg lb oz" at bounding box center [576, 288] width 76 height 27
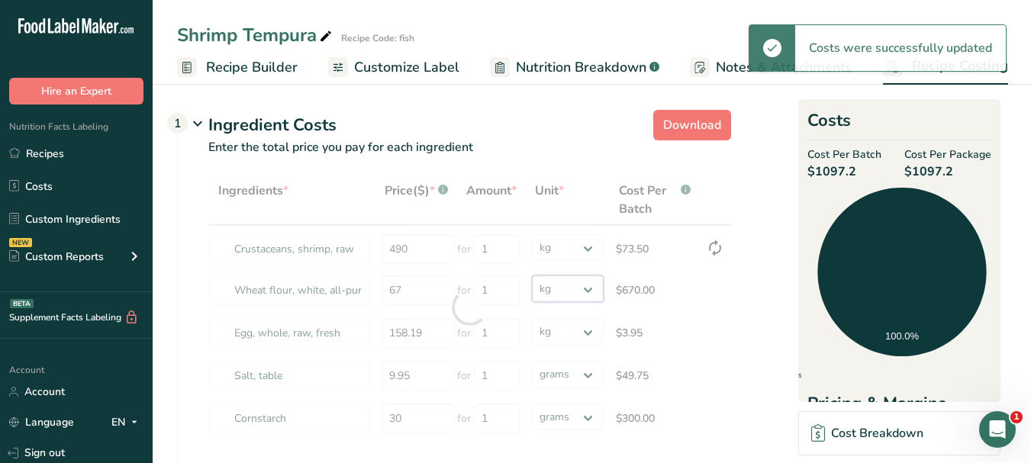
select select
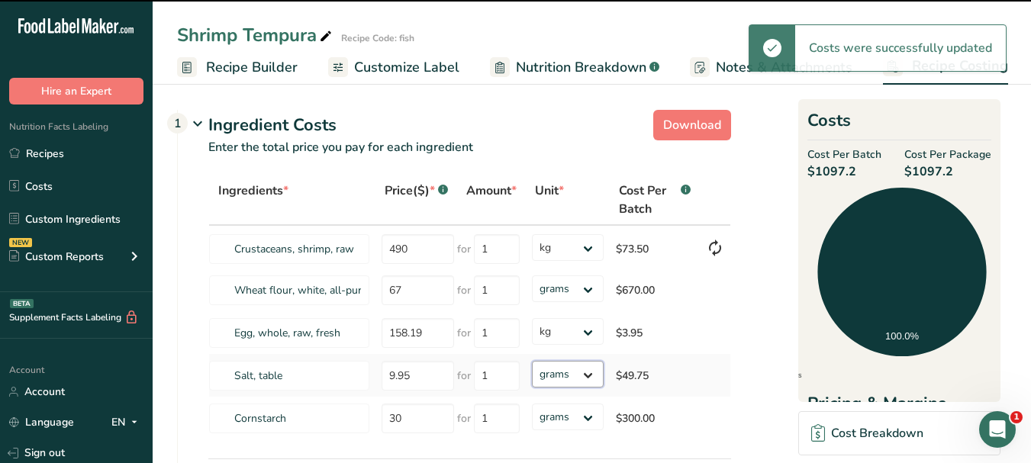
click at [601, 376] on select "grams kg mg mcg lb oz" at bounding box center [568, 374] width 72 height 27
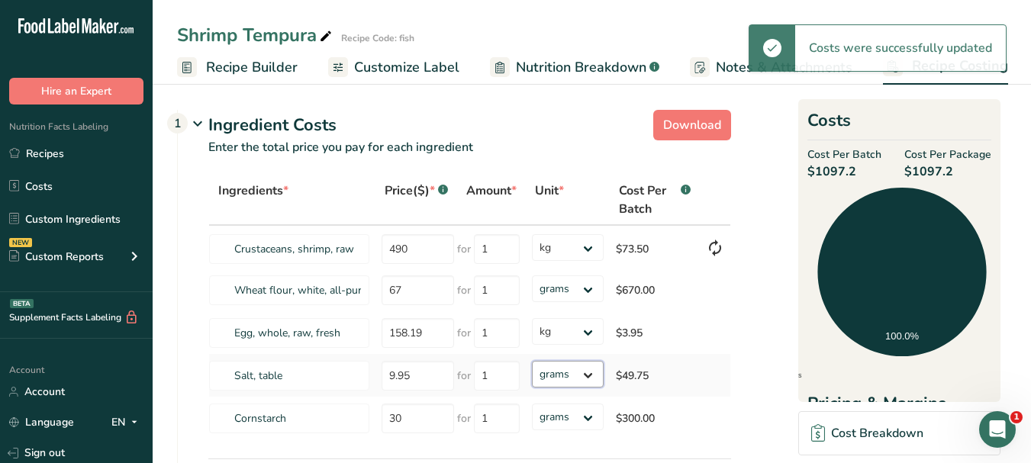
select select "1"
click at [532, 361] on select "grams kg mg mcg lb oz" at bounding box center [568, 374] width 72 height 27
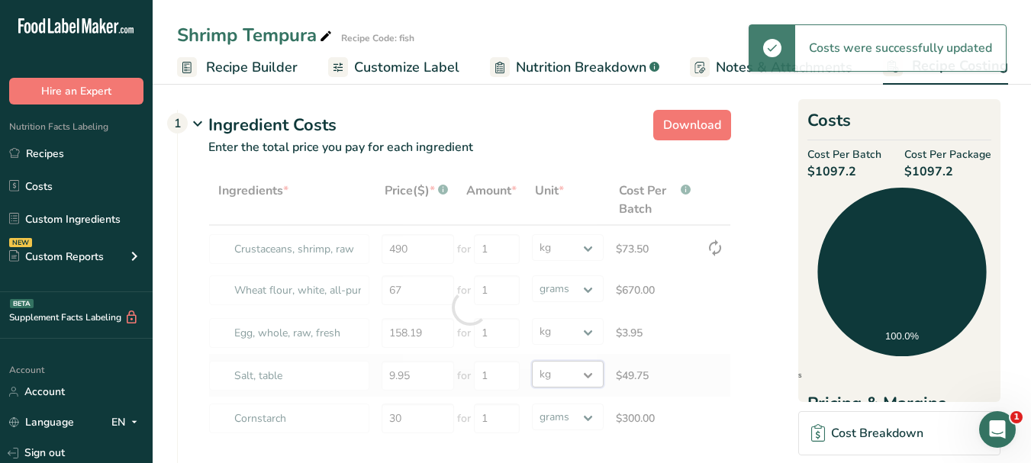
select select "1"
select select
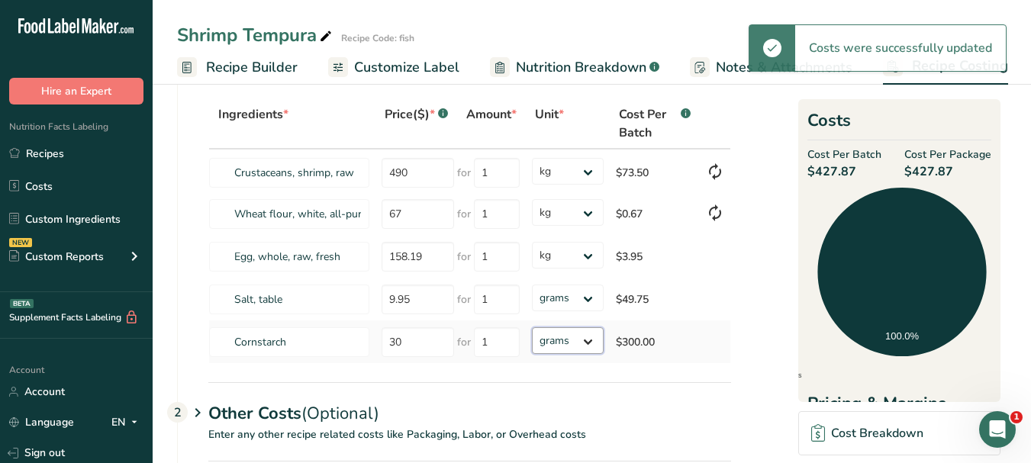
click at [588, 340] on select "grams kg mg mcg lb oz" at bounding box center [568, 340] width 72 height 27
select select "1"
click at [532, 327] on select "grams kg mg mcg lb oz" at bounding box center [568, 340] width 72 height 27
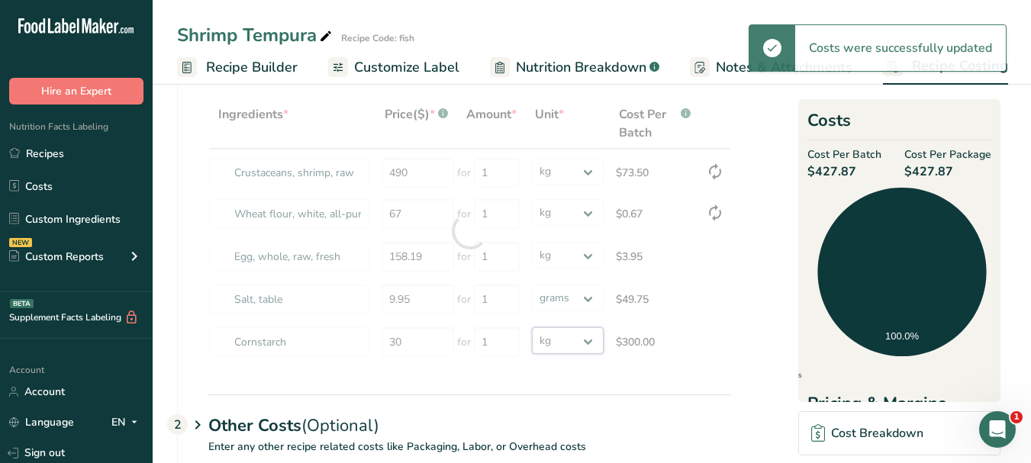
select select "1"
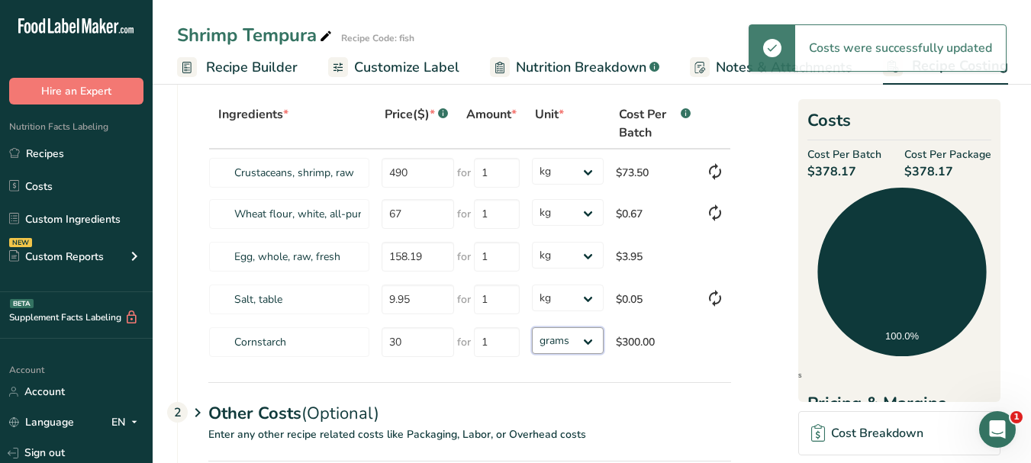
select select "1"
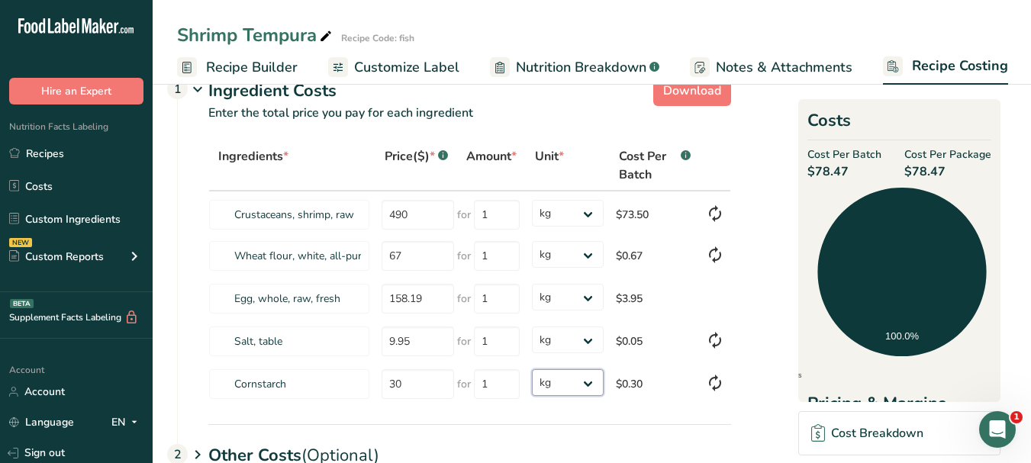
scroll to position [0, 0]
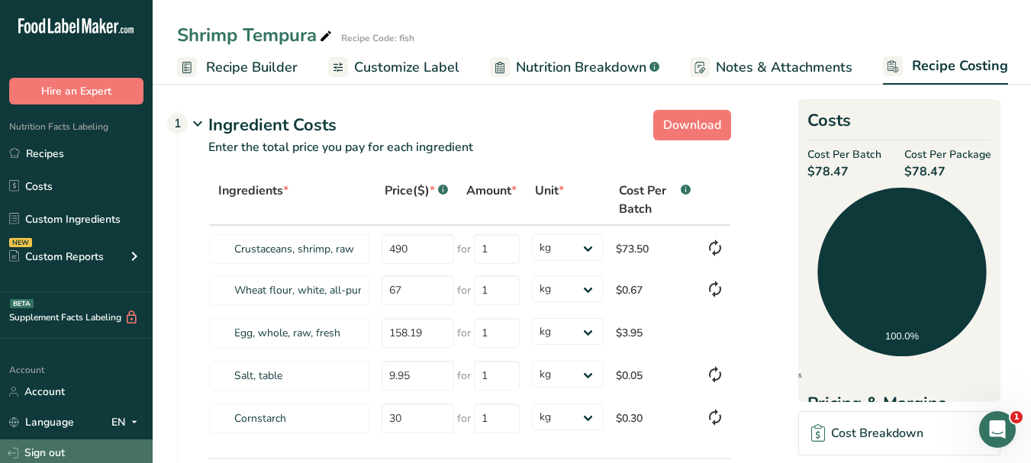
click at [56, 453] on link "Sign out" at bounding box center [76, 453] width 153 height 27
